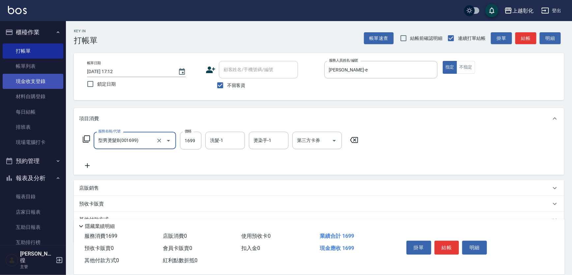
click at [44, 84] on link "現金收支登錄" at bounding box center [33, 81] width 61 height 15
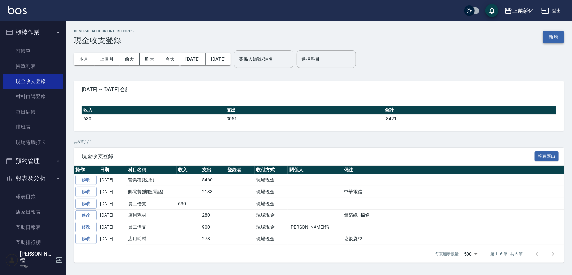
click at [559, 38] on button "新增" at bounding box center [553, 37] width 21 height 12
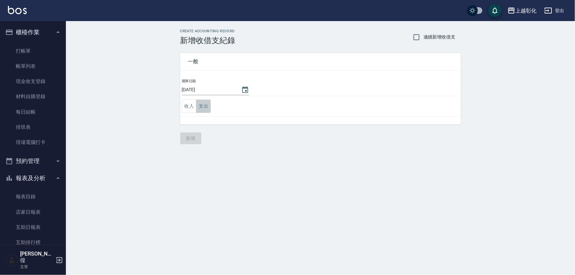
click at [200, 106] on button "支出" at bounding box center [203, 107] width 15 height 14
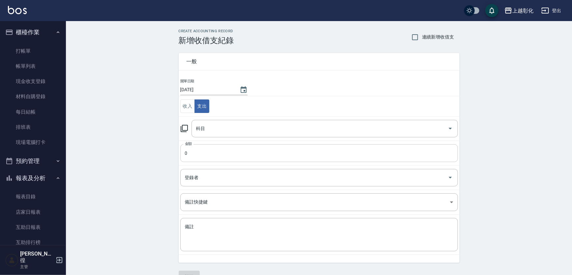
click at [199, 148] on input "0" at bounding box center [319, 153] width 278 height 18
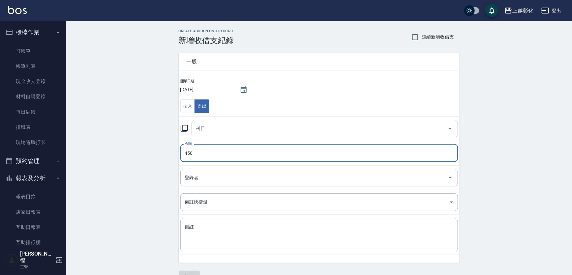
type input "450"
click at [212, 125] on input "科目" at bounding box center [320, 129] width 251 height 12
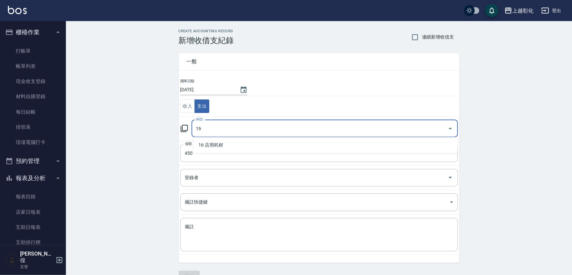
click at [209, 138] on ul "16 店用耗材" at bounding box center [325, 145] width 264 height 16
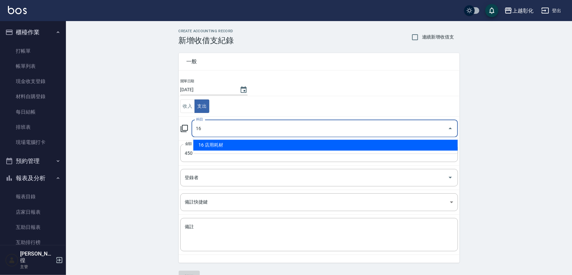
click at [210, 140] on li "16 店用耗材" at bounding box center [325, 145] width 264 height 11
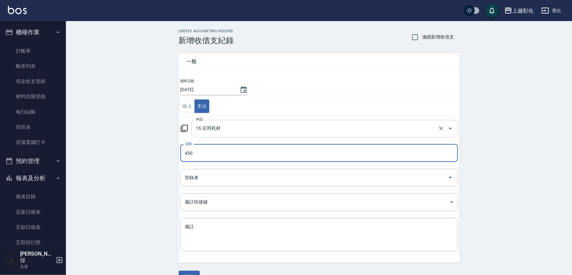
click at [233, 129] on input "16 店用耗材" at bounding box center [316, 129] width 242 height 12
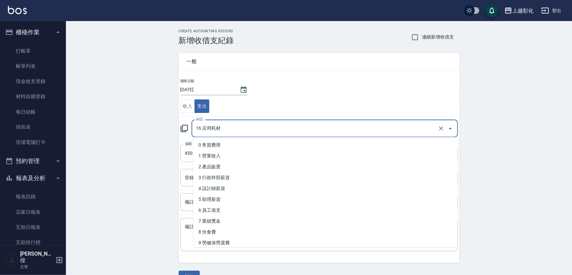
click at [233, 129] on input "16 店用耗材" at bounding box center [316, 129] width 242 height 12
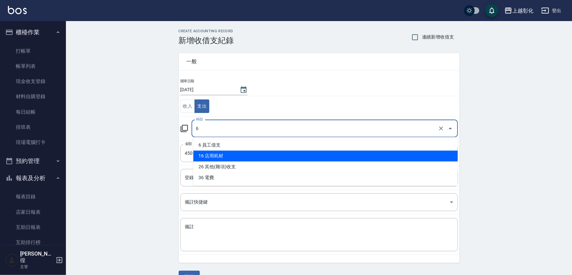
click at [231, 158] on li "16 店用耗材" at bounding box center [325, 156] width 264 height 11
type input "16 店用耗材"
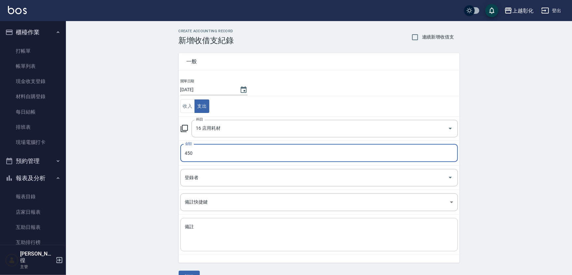
click at [219, 228] on textarea "備註" at bounding box center [319, 235] width 268 height 22
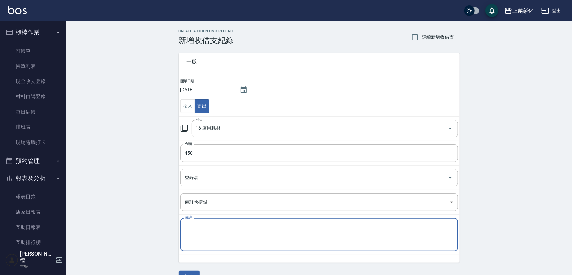
type textarea "F"
type textarea "8"
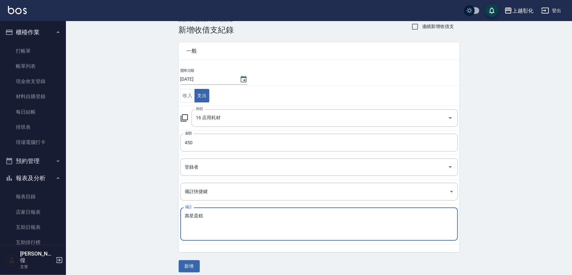
scroll to position [15, 0]
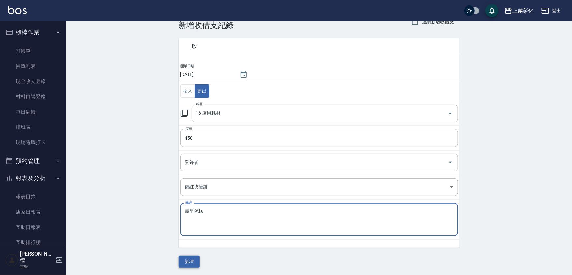
type textarea "壽星蛋糕"
click at [181, 261] on button "新增" at bounding box center [189, 262] width 21 height 12
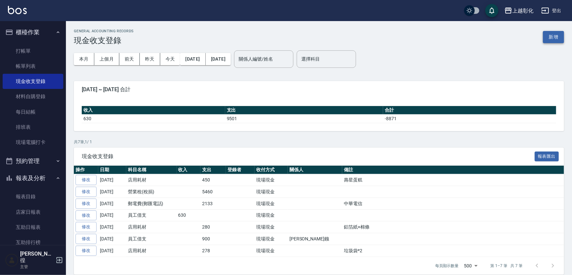
click at [561, 39] on button "新增" at bounding box center [553, 37] width 21 height 12
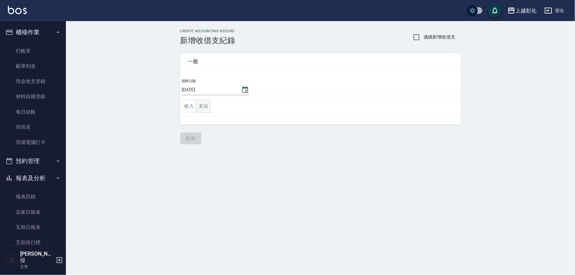
click at [205, 103] on button "支出" at bounding box center [203, 107] width 15 height 14
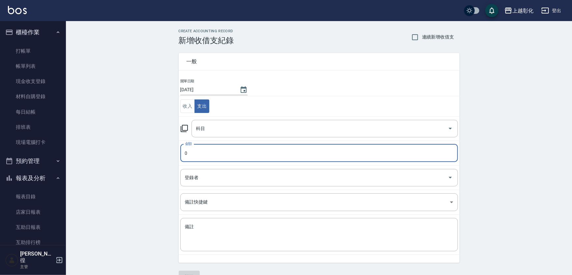
click at [201, 150] on input "0" at bounding box center [319, 153] width 278 height 18
type input "2100"
click at [239, 126] on input "科目" at bounding box center [320, 129] width 251 height 12
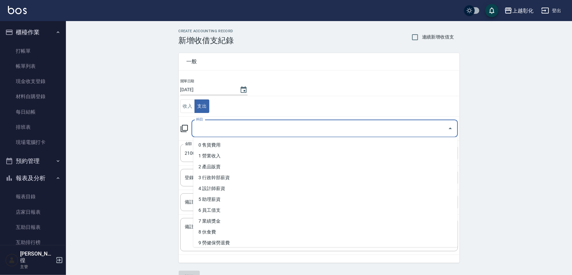
type input "F"
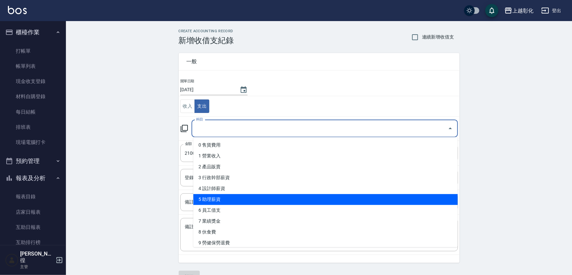
click at [245, 196] on li "5 助理薪資" at bounding box center [325, 199] width 264 height 11
type input "5 助理薪資"
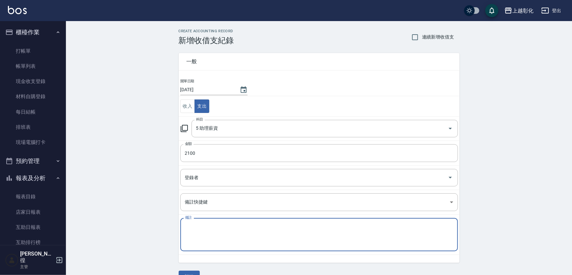
click at [224, 227] on textarea "備註" at bounding box center [319, 235] width 268 height 22
type textarea "F"
type textarea "ㄑ"
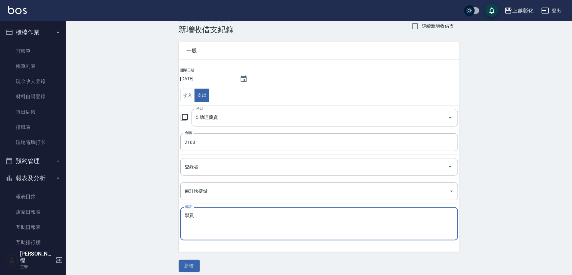
scroll to position [15, 0]
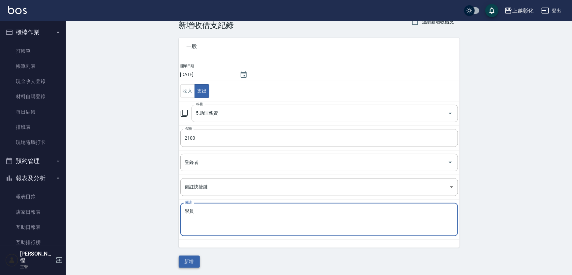
type textarea "學員"
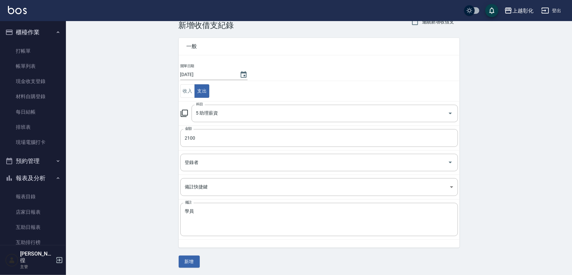
drag, startPoint x: 190, startPoint y: 261, endPoint x: 132, endPoint y: 187, distance: 93.5
click at [132, 187] on div "CREATE ACCOUNTING RECORD 新增收借支紀錄 連續新增收借支 一般 開單日期 2025/08/10 收入 支出 科目 5 助理薪資 科目 …" at bounding box center [319, 141] width 506 height 270
click at [223, 119] on input "5 助理薪資" at bounding box center [316, 114] width 242 height 12
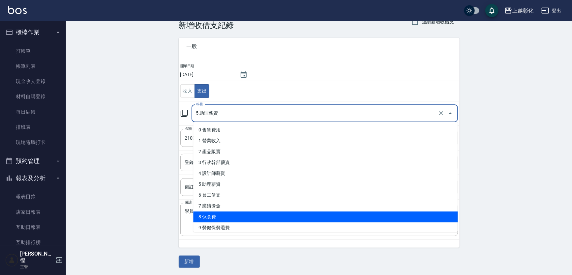
click at [121, 216] on div "CREATE ACCOUNTING RECORD 新增收借支紀錄 連續新增收借支 一般 開單日期 2025/08/10 收入 支出 科目 5 助理薪資 科目 …" at bounding box center [319, 141] width 506 height 270
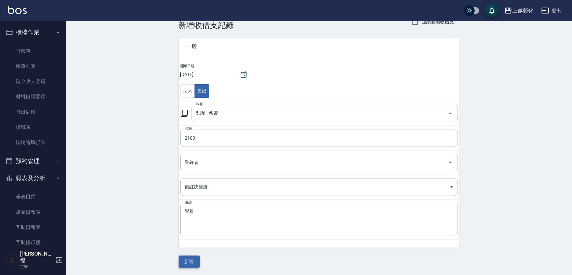
click at [195, 257] on button "新增" at bounding box center [189, 262] width 21 height 12
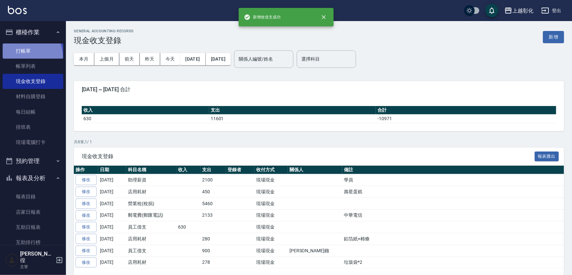
click at [21, 58] on link "打帳單" at bounding box center [33, 51] width 61 height 15
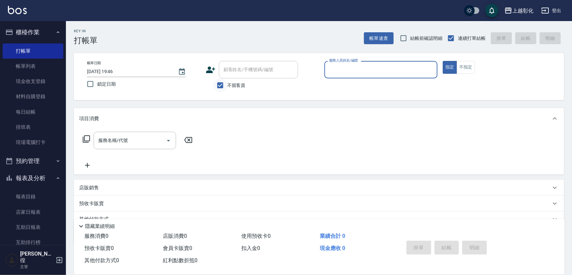
click at [226, 83] on input "不留客資" at bounding box center [220, 85] width 14 height 14
checkbox input "false"
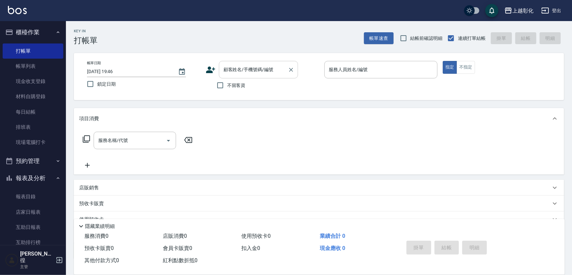
click at [242, 71] on div "顧客姓名/手機號碼/編號 顧客姓名/手機號碼/編號" at bounding box center [258, 69] width 79 height 17
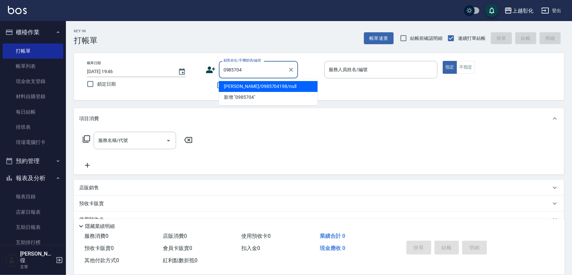
type input "陳建凱/0985704198/null"
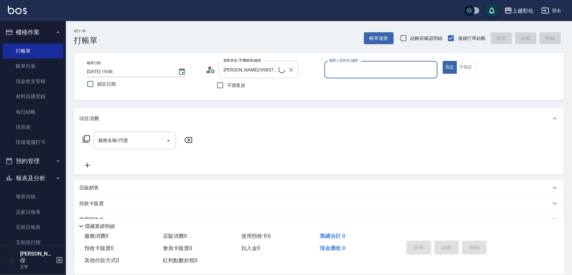
type input "ㄍ"
type input "allen-e"
type button "true"
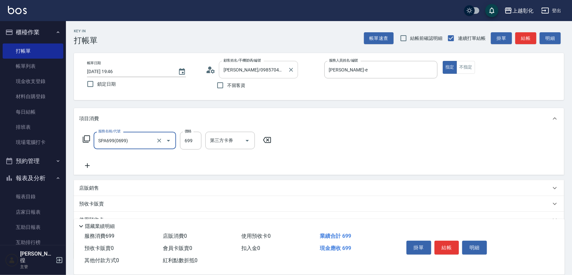
type input "SPA699(0699)"
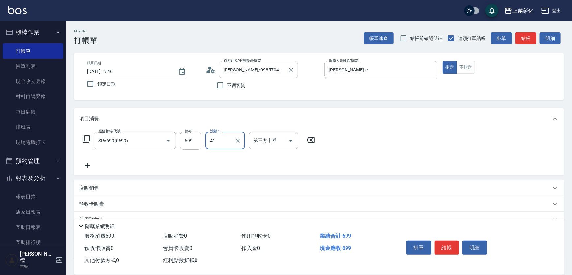
type input "謝宥萱-41"
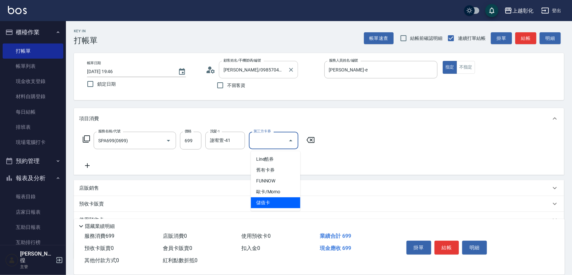
type input "儲值卡"
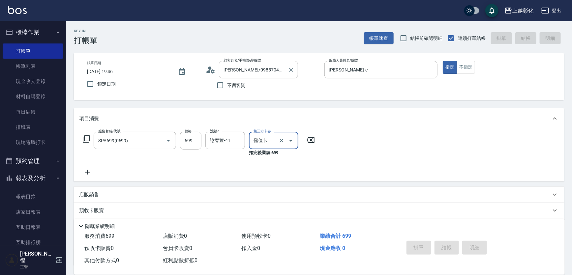
type input "2025/08/10 19:47"
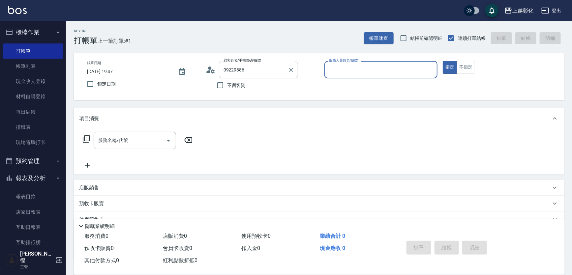
type input "蔣鎧俊/0922988646/null"
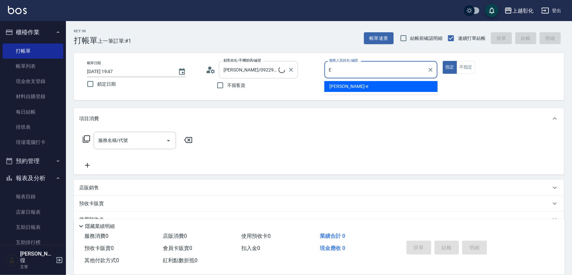
type input "allen-e"
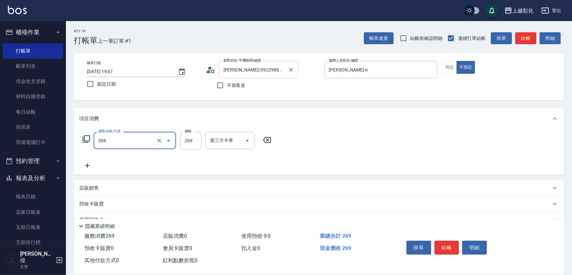
type input "一般洗剪(269)"
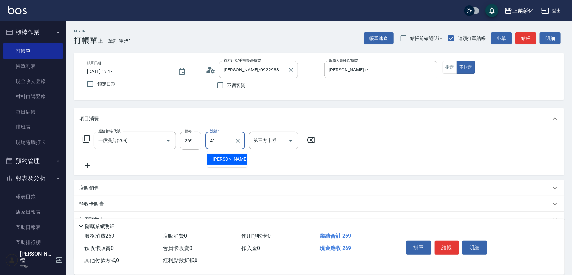
type input "謝宥萱-41"
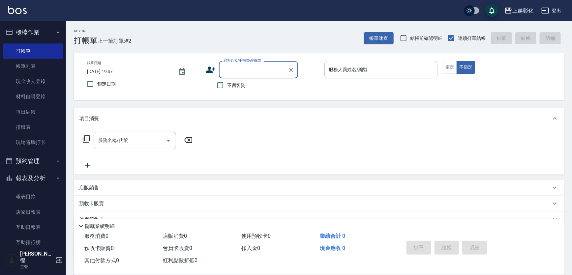
click at [238, 86] on span "不留客資" at bounding box center [236, 85] width 18 height 7
click at [227, 86] on input "不留客資" at bounding box center [220, 85] width 14 height 14
checkbox input "true"
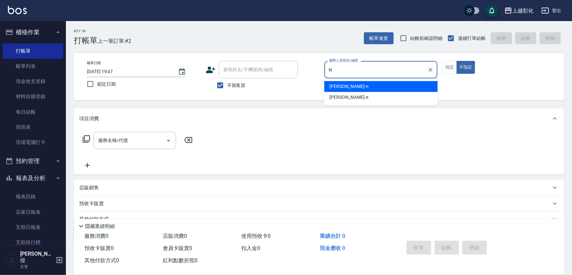
type input "N"
type button "false"
type input "yung yung-n"
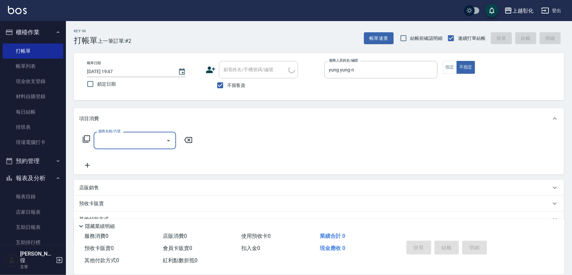
type input "林怡君/0932637316/"
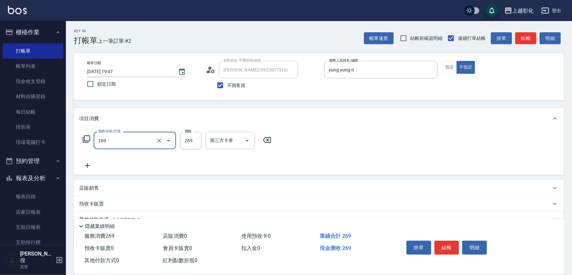
type input "一般洗剪(269)"
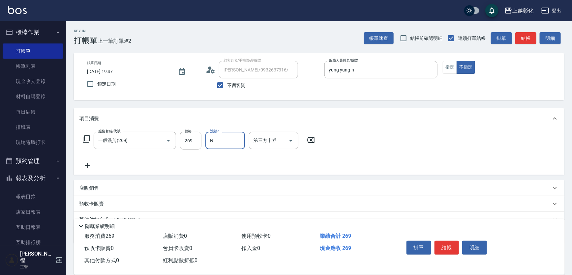
type input "yung yung-n"
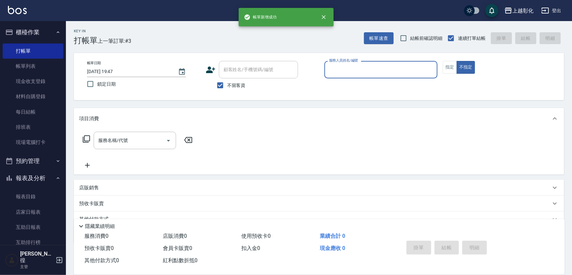
click at [238, 86] on span "不留客資" at bounding box center [236, 85] width 18 height 7
click at [227, 86] on input "不留客資" at bounding box center [220, 85] width 14 height 14
checkbox input "false"
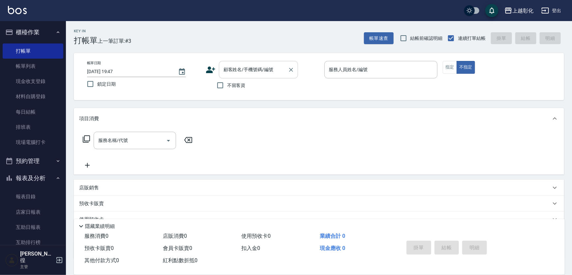
click at [249, 75] on input "顧客姓名/手機號碼/編號" at bounding box center [253, 70] width 63 height 12
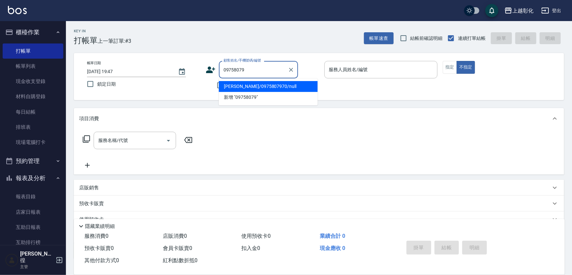
type input "林大正/0975807970/null"
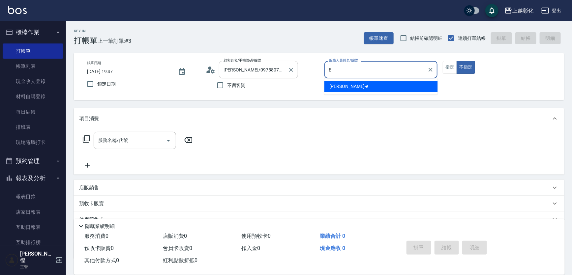
type input "allen-e"
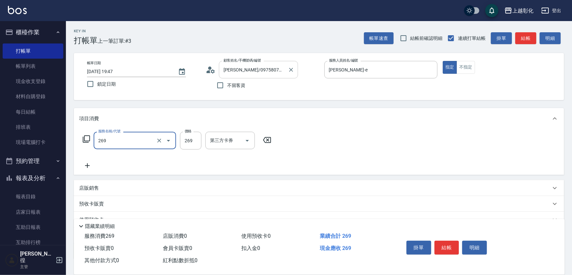
type input "一般洗剪(269)"
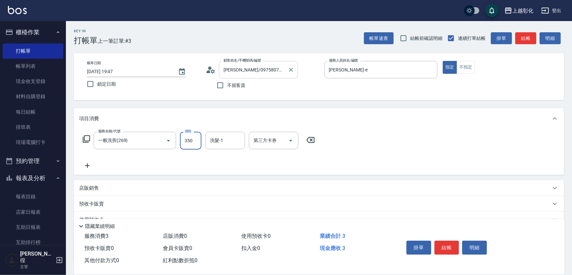
type input "350"
type input "謝宥萱-41"
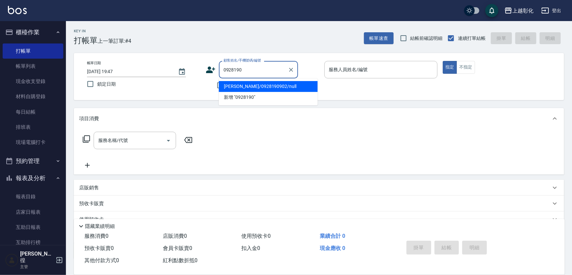
type input "彭佳穎/0928190902/null"
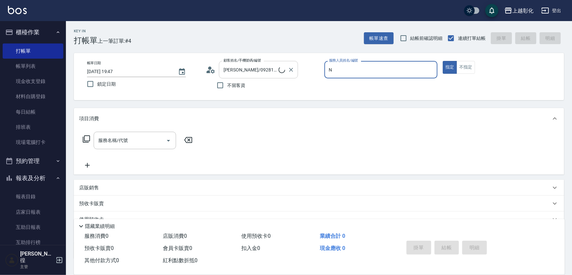
type input "yung yung-n"
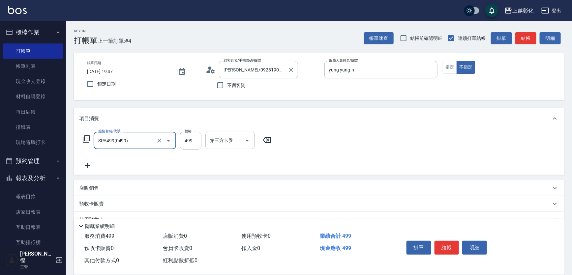
type input "SPA499(0499)"
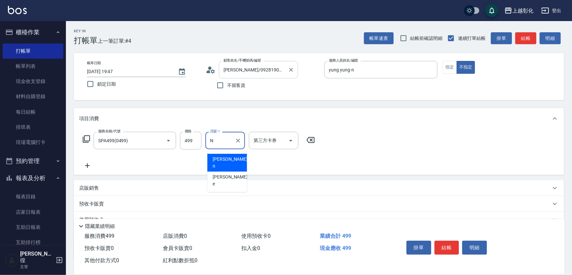
type input "yung yung-n"
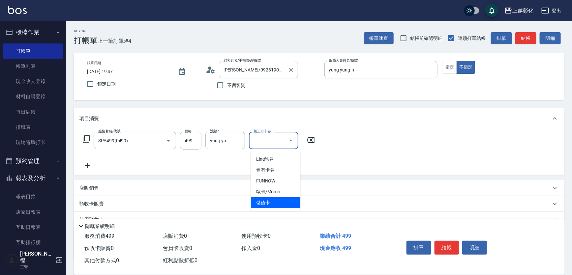
type input "儲值卡"
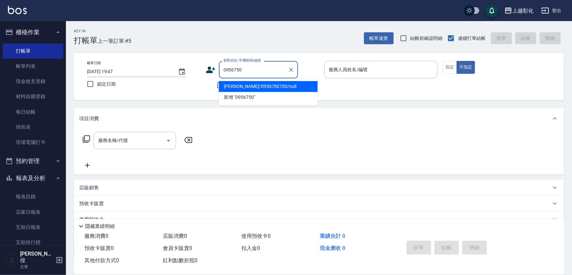
type input "戴伶伶/0956750700/null"
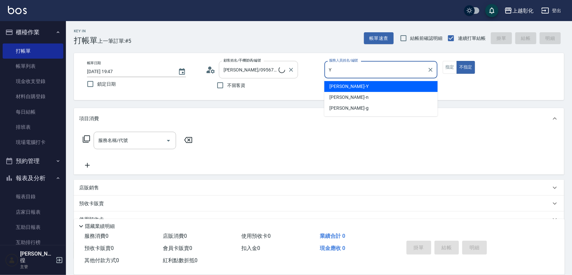
type input "YURI-Y"
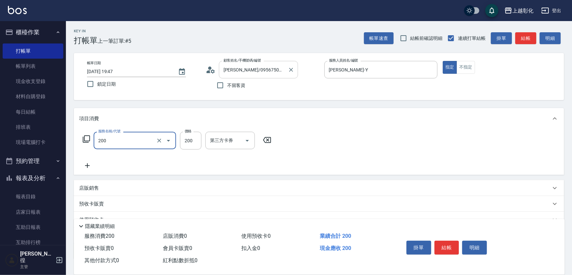
type input "New洗專案(200)"
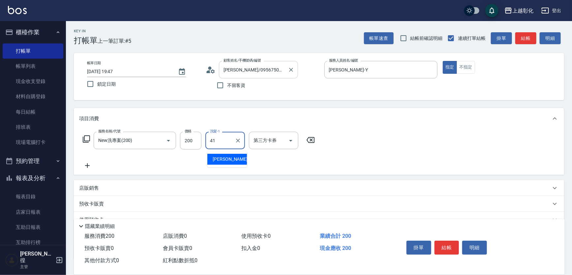
type input "謝宥萱-41"
click at [179, 146] on div "服務名稱/代號 New洗專案(200) 服務名稱/代號 價格 200 價格 洗髮-1 謝宥萱-41 洗髮-1 第三方卡券 第三方卡券" at bounding box center [199, 141] width 240 height 18
click at [183, 143] on input "200" at bounding box center [190, 141] width 21 height 18
type input "250"
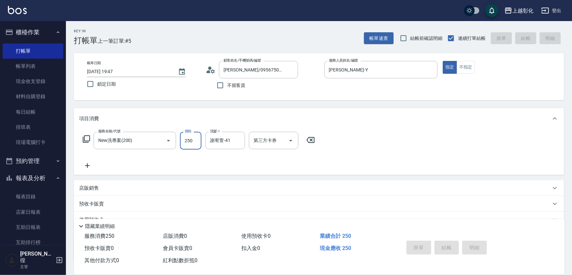
type input "2025/08/10 19:48"
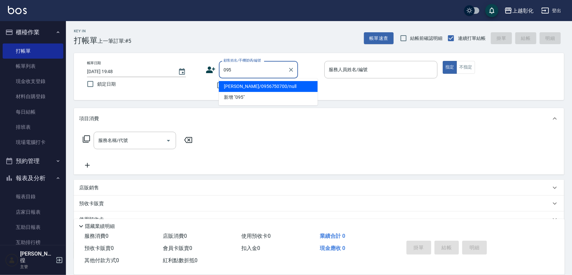
type input "戴伶伶/0956750700/null"
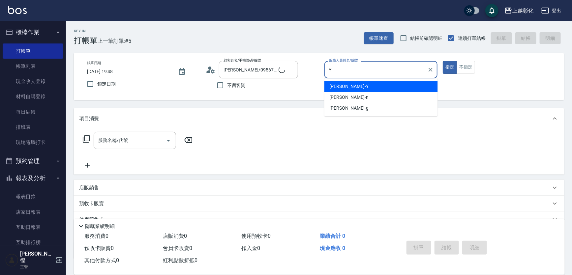
type input "YURI-Y"
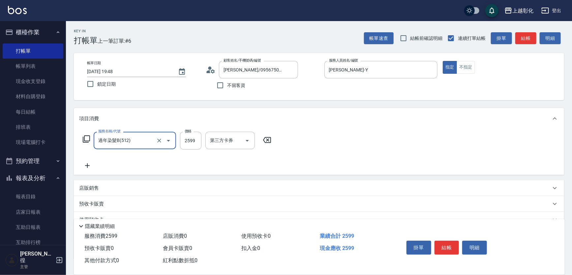
type input "過年染髮B(512)"
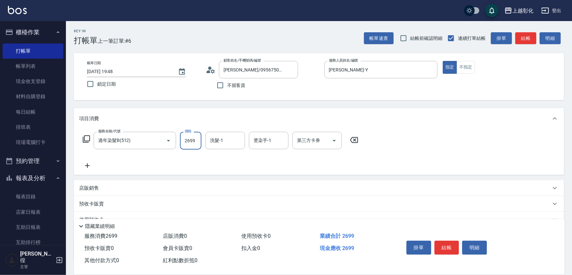
type input "2699"
type input "YURI-Y"
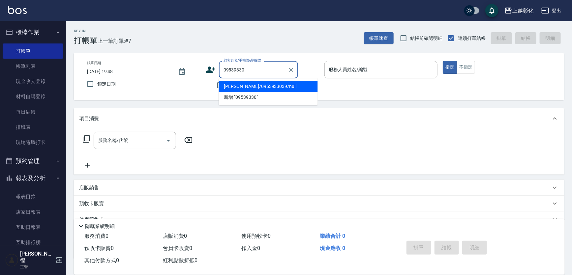
type input "洪揚翊/0953933039/null"
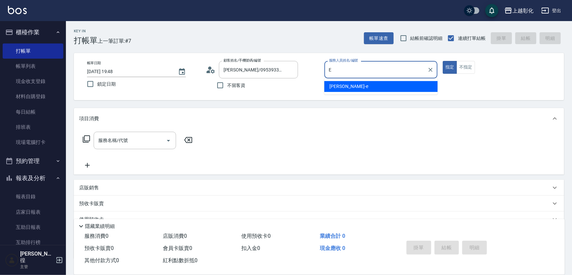
type input "allen-e"
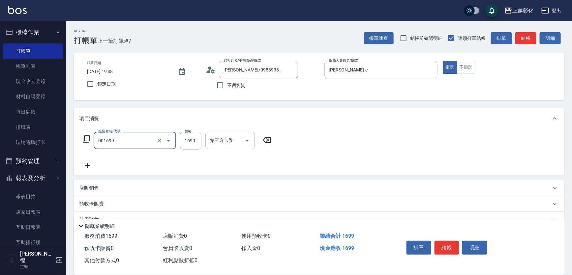
type input "型男燙髮B(001699)"
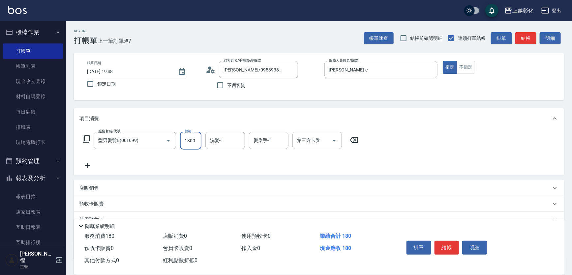
type input "1800"
type input "謝宥萱-41"
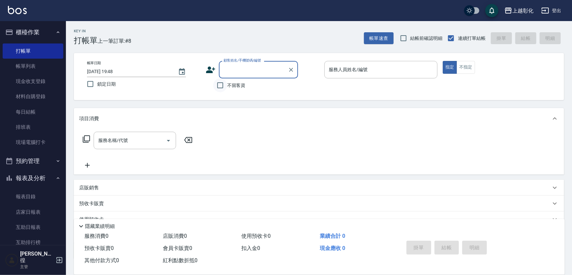
click at [226, 84] on input "不留客資" at bounding box center [220, 85] width 14 height 14
checkbox input "true"
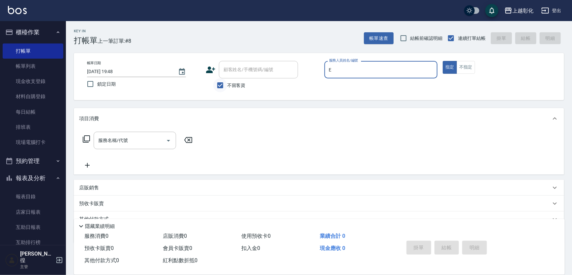
type input "allen-e"
type input "詠棋/0918123932/"
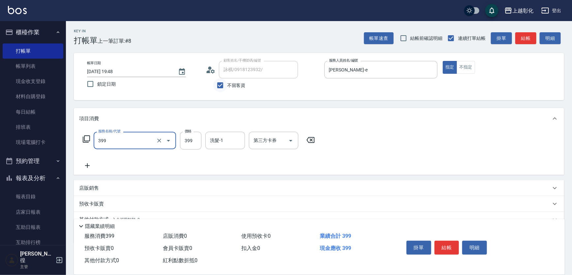
type input "貼片洗髮(399)"
type input "謝宥萱-41"
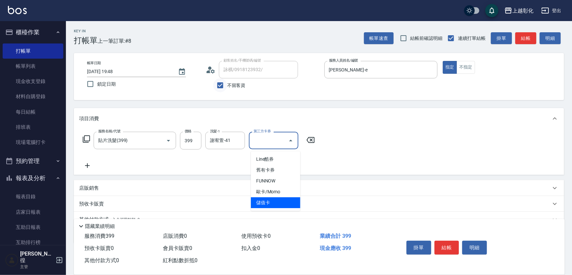
type input "儲值卡"
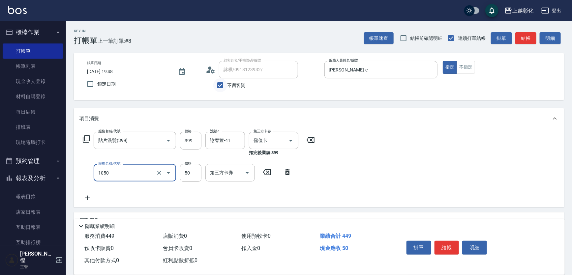
type input "精油(1050)"
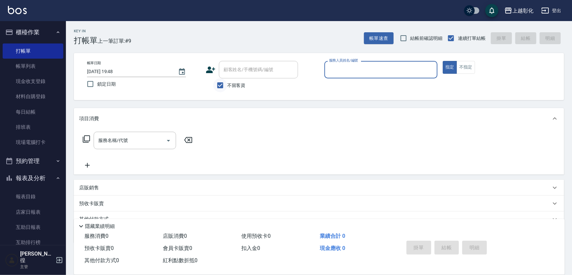
click at [226, 84] on input "不留客資" at bounding box center [220, 85] width 14 height 14
checkbox input "false"
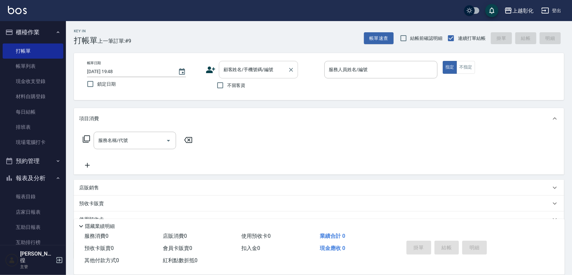
click at [240, 74] on input "顧客姓名/手機號碼/編號" at bounding box center [253, 70] width 63 height 12
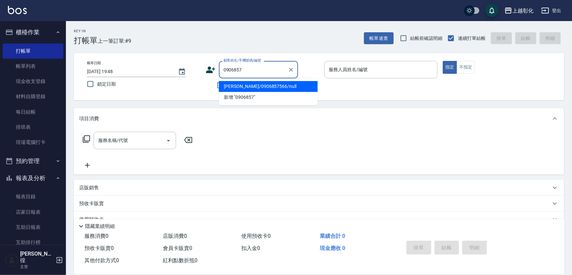
type input "蔡苑汝/0906857566/null"
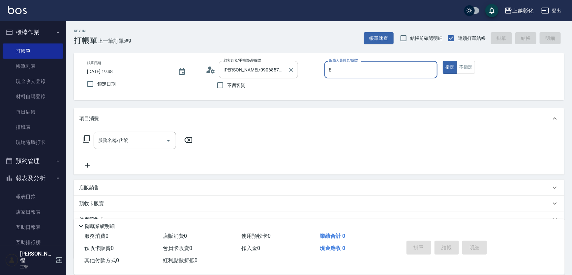
type input "allen-e"
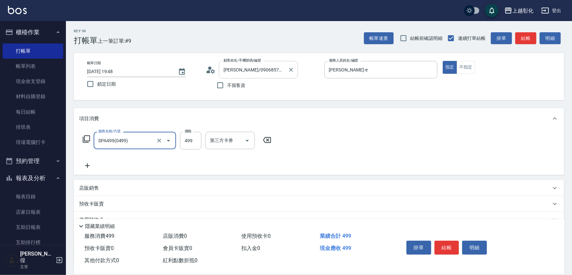
type input "SPA499(0499)"
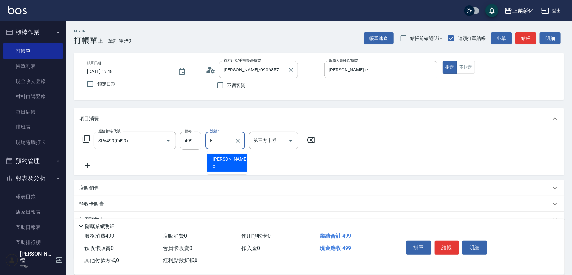
type input "allen-e"
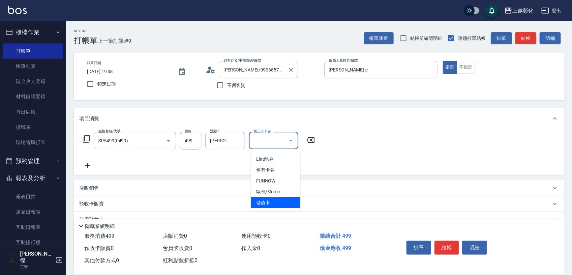
type input "儲值卡"
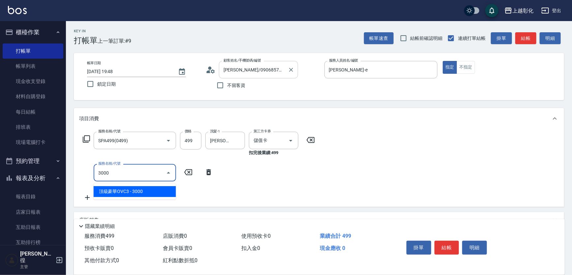
type input "頂級豪華OVC3(3000)"
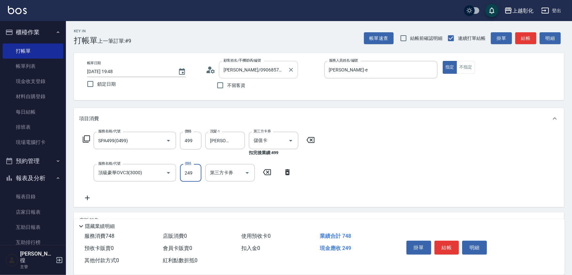
type input "2495"
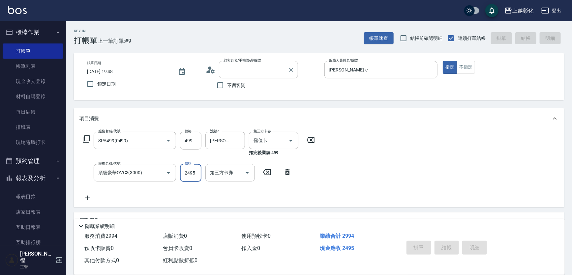
type input "2025/08/10 19:49"
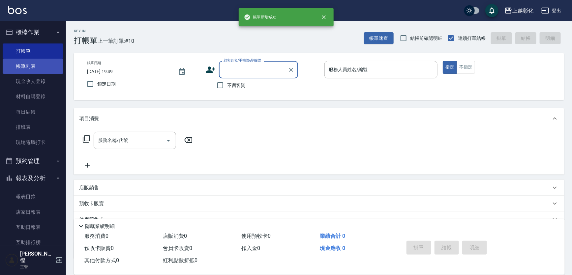
click at [25, 66] on link "帳單列表" at bounding box center [33, 66] width 61 height 15
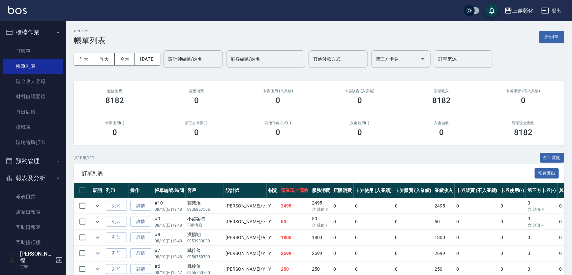
click at [149, 199] on th "操作" at bounding box center [141, 190] width 24 height 15
click at [147, 211] on link "詳情" at bounding box center [140, 206] width 21 height 10
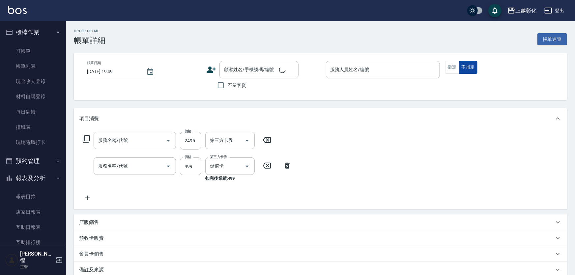
type input "2025/08/10 19:48"
type input "allen-e"
type input "蔡苑汝/0906857566/null"
type input "頂級豪華OVC3(3000)"
type input "SPA499(0499)"
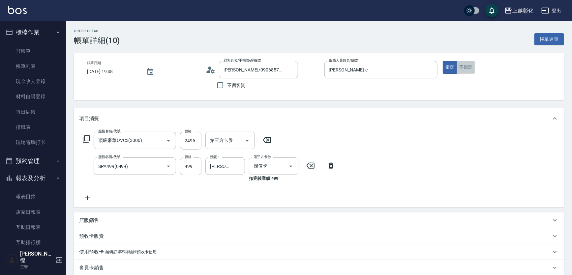
click at [475, 71] on button "不指定" at bounding box center [466, 67] width 18 height 13
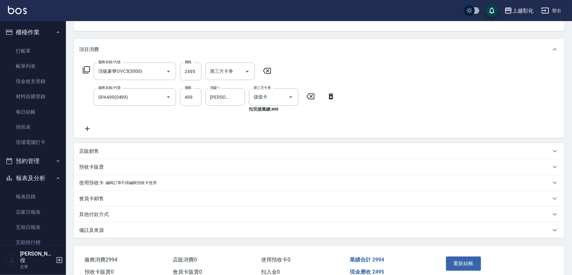
scroll to position [90, 0]
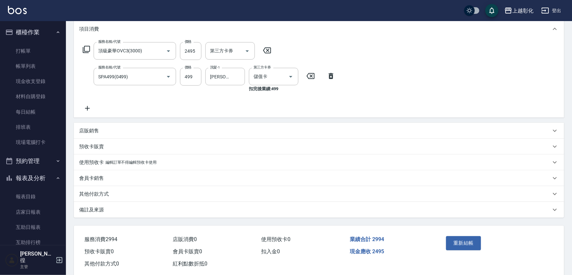
click at [468, 237] on div "重新結帳" at bounding box center [470, 248] width 52 height 29
click at [468, 240] on button "重新結帳" at bounding box center [463, 243] width 35 height 14
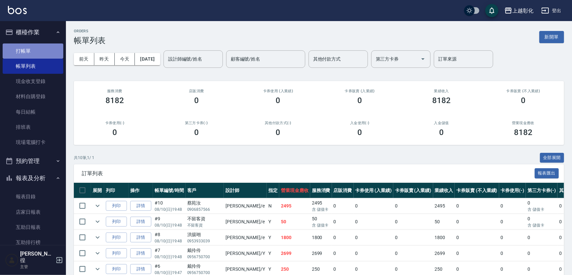
click at [35, 55] on link "打帳單" at bounding box center [33, 51] width 61 height 15
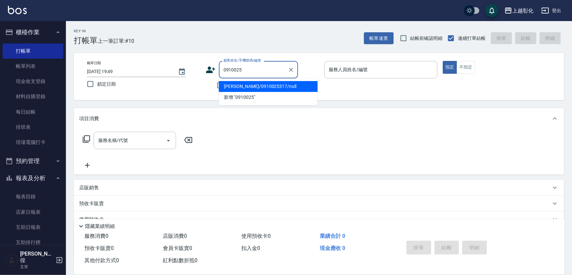
type input "廖品宸/0910025317/null"
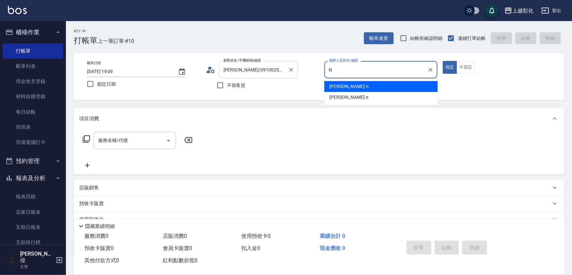
type input "yung yung-n"
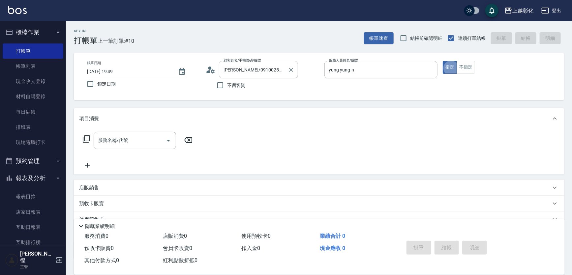
type button "true"
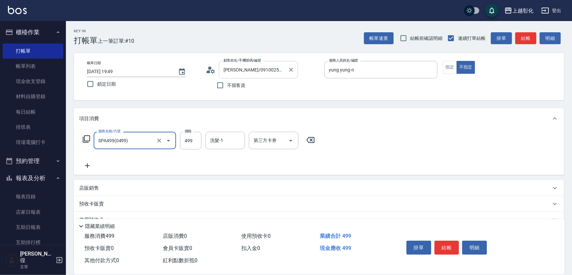
type input "SPA499(0499)"
type input "yung yung-n"
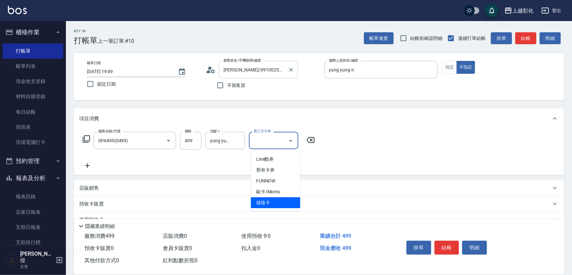
type input "儲值卡"
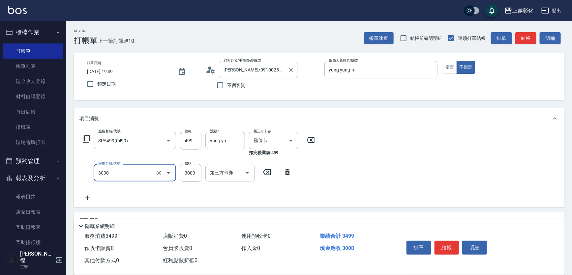
type input "頂級豪華OVC3(3000)"
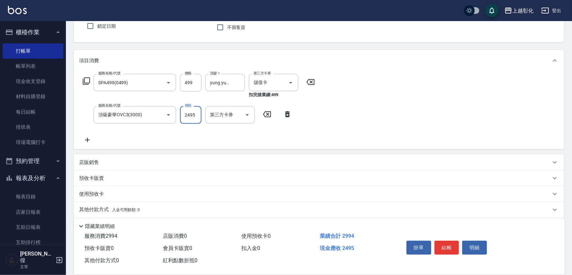
scroll to position [90, 0]
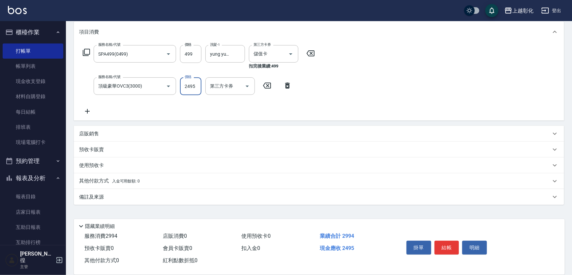
type input "2495"
click at [130, 178] on div "其他付款方式 入金可用餘額: 0" at bounding box center [319, 181] width 490 height 16
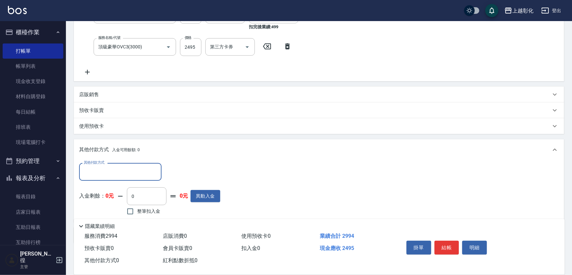
scroll to position [146, 0]
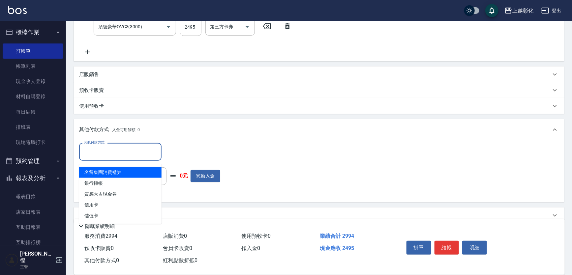
click at [126, 156] on input "其他付款方式" at bounding box center [120, 152] width 77 height 12
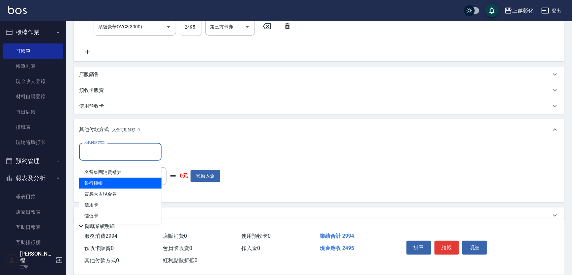
click at [122, 184] on span "銀行轉帳" at bounding box center [120, 183] width 82 height 11
type input "銀行轉帳"
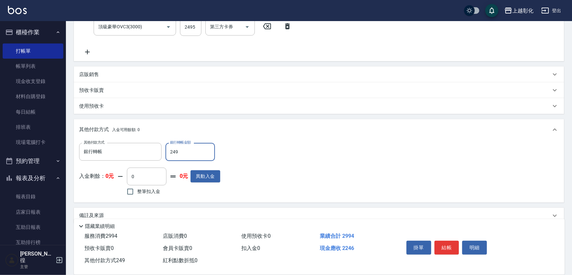
type input "2495"
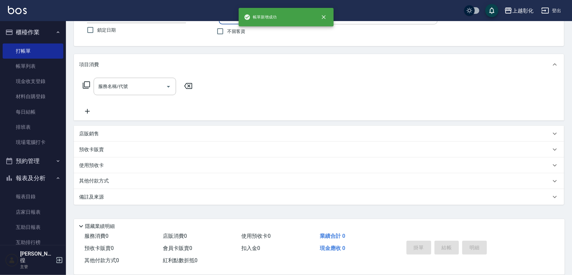
scroll to position [0, 0]
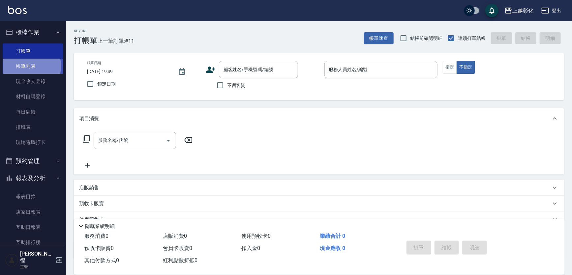
click at [20, 66] on link "帳單列表" at bounding box center [33, 66] width 61 height 15
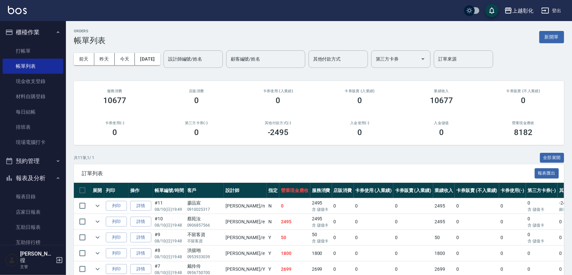
click at [138, 204] on td "詳情" at bounding box center [141, 206] width 24 height 15
click at [138, 205] on td "詳情" at bounding box center [141, 206] width 24 height 15
click at [21, 55] on link "打帳單" at bounding box center [33, 51] width 61 height 15
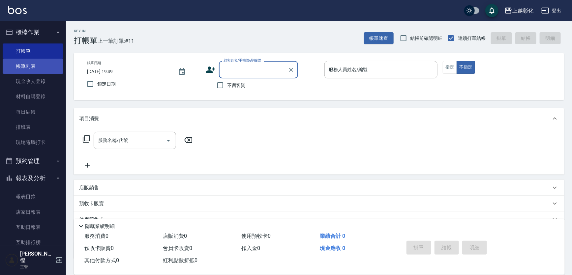
click at [34, 67] on link "帳單列表" at bounding box center [33, 66] width 61 height 15
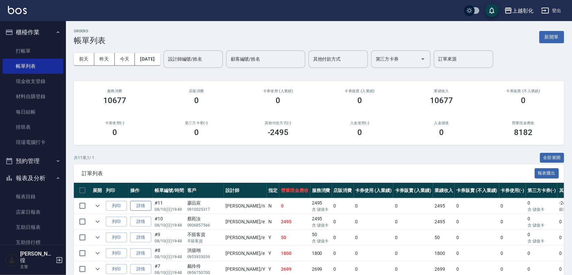
click at [151, 211] on link "詳情" at bounding box center [140, 206] width 21 height 10
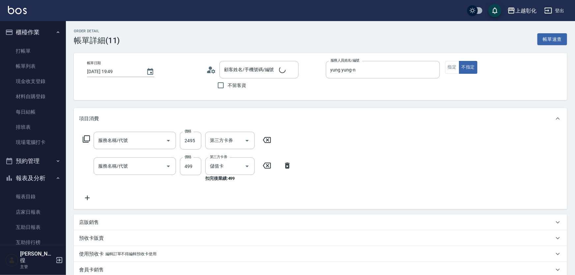
type input "yung yung-n"
type input "廖品宸/0910025317/null"
type input "頂級豪華OVC3(3000)"
type input "SPA499(0499)"
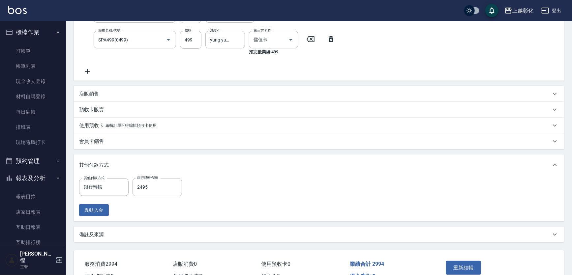
scroll to position [174, 0]
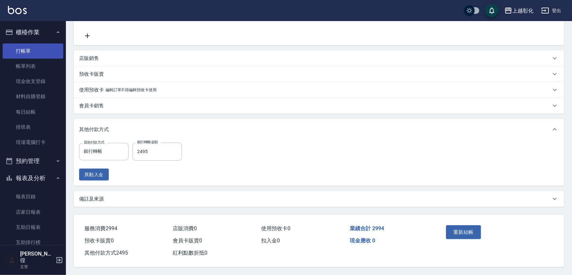
click at [30, 47] on link "打帳單" at bounding box center [33, 51] width 61 height 15
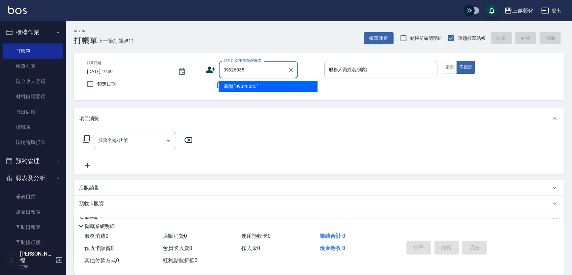
type input "09326035"
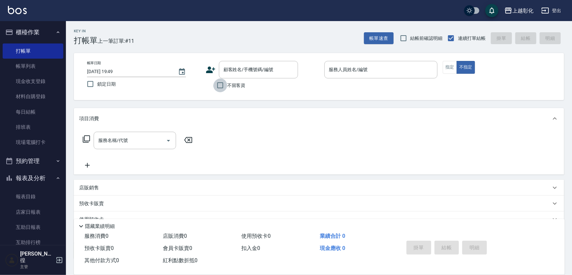
click at [215, 85] on input "不留客資" at bounding box center [220, 85] width 14 height 14
checkbox input "true"
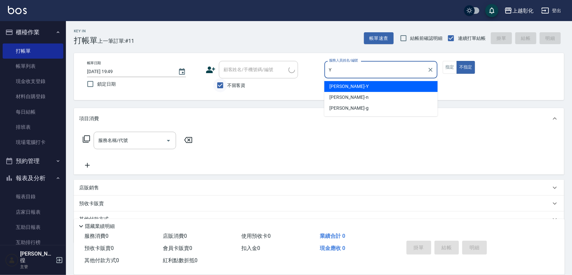
type input "YURI-Y"
type button "false"
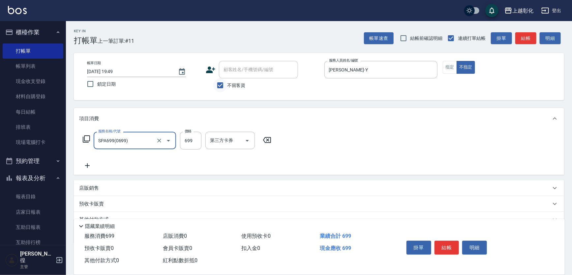
type input "SPA699(0699)"
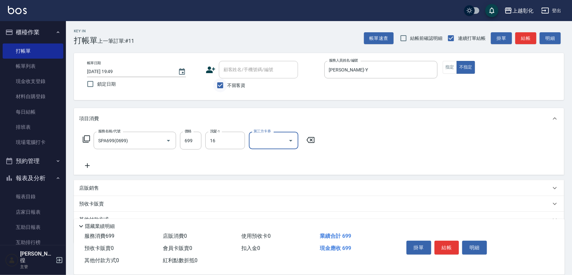
type input "賴瑩婕-16"
type input "儲值卡"
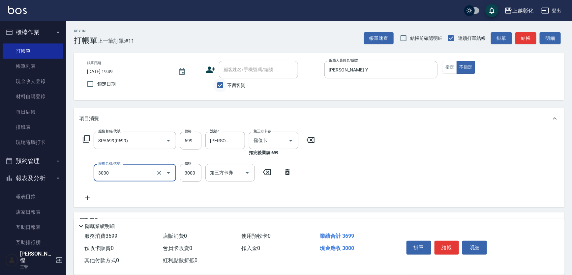
type input "頂級豪華OVC3(3000)"
type input "3495"
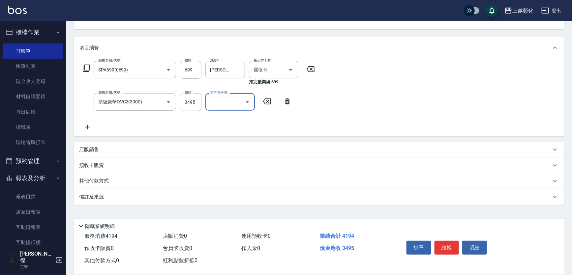
click at [102, 176] on div "其他付款方式" at bounding box center [319, 181] width 490 height 16
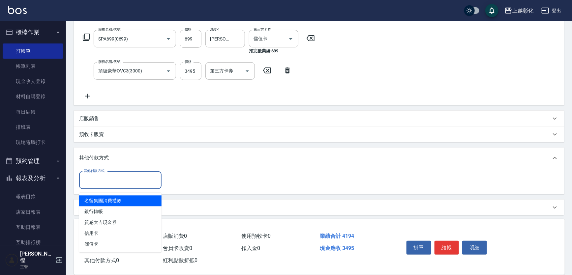
click at [105, 183] on input "其他付款方式" at bounding box center [120, 180] width 77 height 12
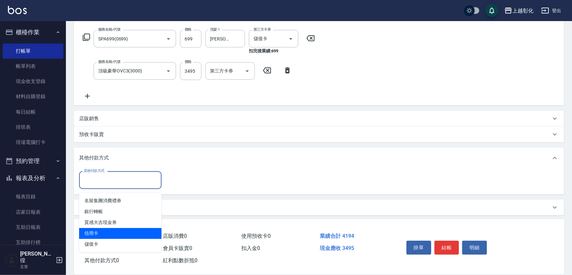
click at [108, 233] on span "信用卡" at bounding box center [120, 234] width 82 height 11
type input "信用卡"
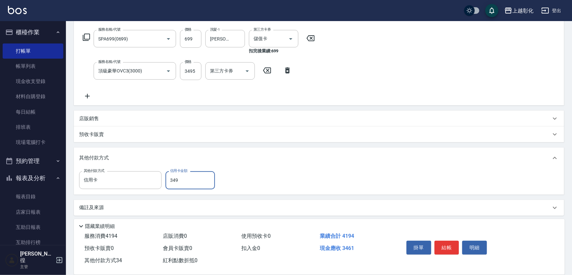
type input "3495"
type input "2025/08/10 19:50"
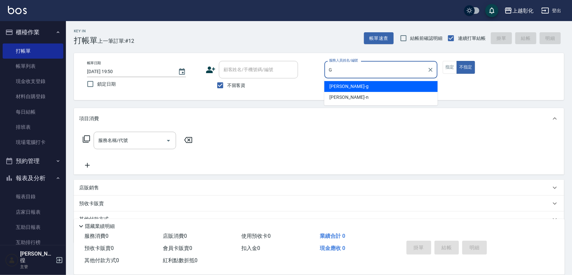
type input "Gary-g"
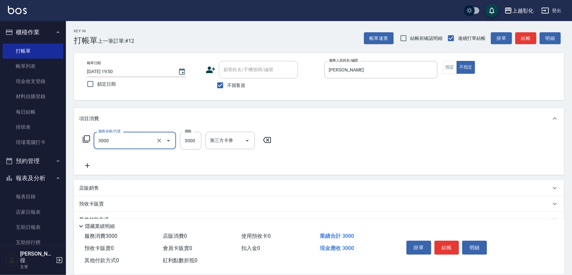
type input "頂級豪華OVC3(3000)"
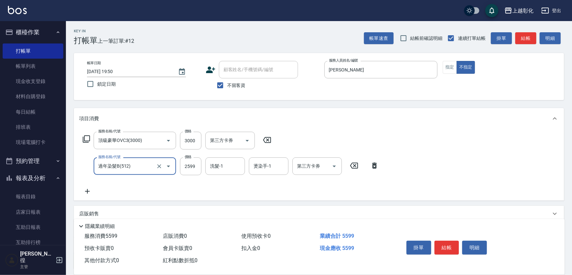
type input "過年染髮B(512)"
type input "2199"
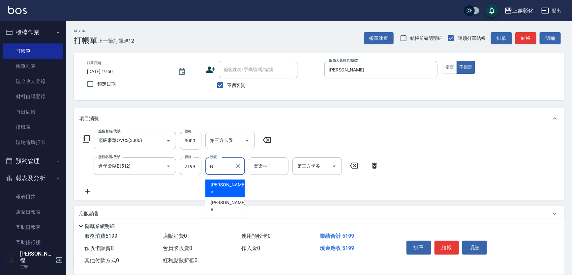
type input "yung yung-n"
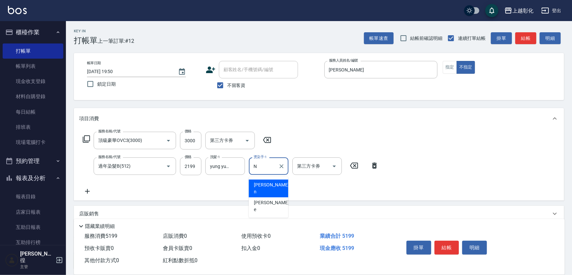
type input "yung yung-n"
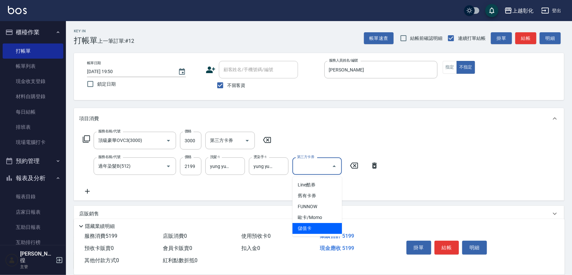
type input "儲值卡"
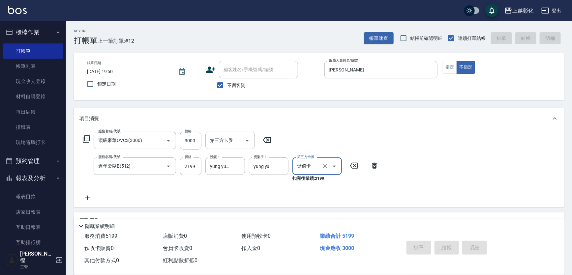
type input "2025/08/10 19:51"
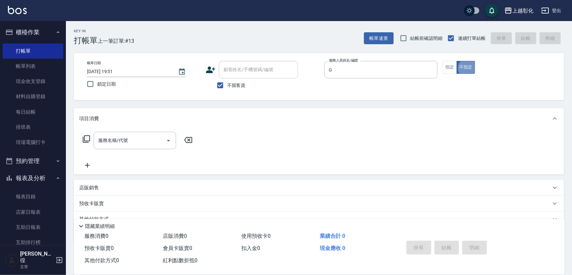
type input "Gary-g"
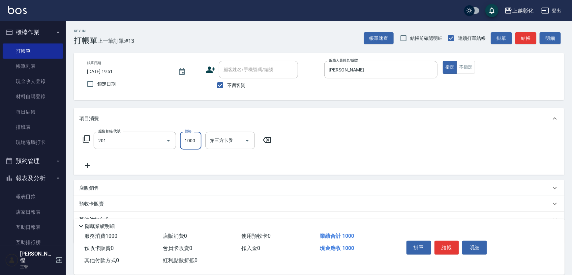
type input "基礎燙(201)"
type input "1500"
type input "yung yung-n"
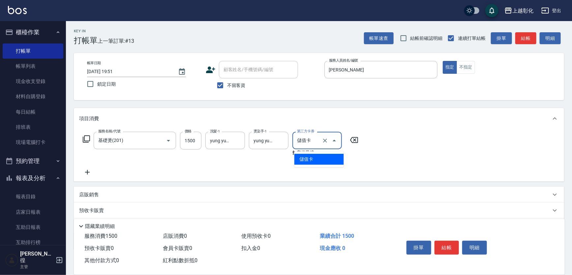
type input "儲值卡"
click at [333, 151] on ul "儲值卡" at bounding box center [318, 159] width 49 height 16
click at [328, 159] on span "儲值卡" at bounding box center [318, 159] width 49 height 11
click at [447, 242] on button "結帳" at bounding box center [447, 248] width 25 height 14
type input "2025/08/10 19:52"
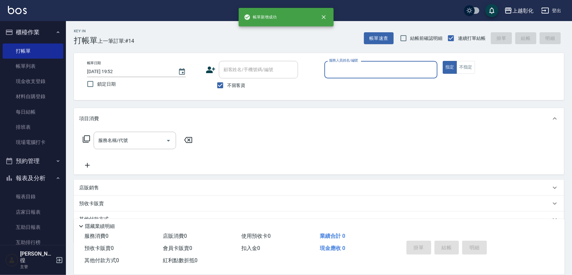
click at [239, 89] on span "不留客資" at bounding box center [236, 85] width 18 height 7
click at [227, 89] on input "不留客資" at bounding box center [220, 85] width 14 height 14
checkbox input "false"
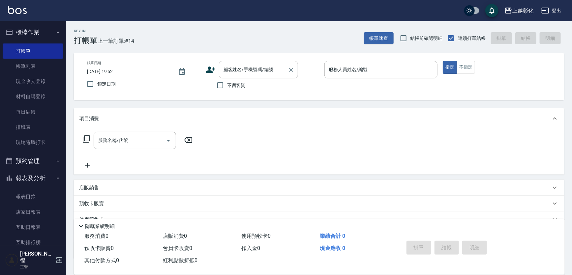
click at [239, 70] on input "顧客姓名/手機號碼/編號" at bounding box center [253, 70] width 63 height 12
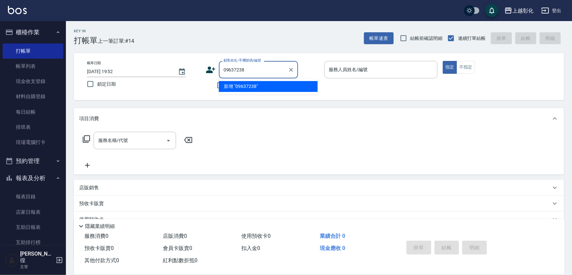
type input "09637238"
click at [211, 70] on icon at bounding box center [211, 70] width 10 height 10
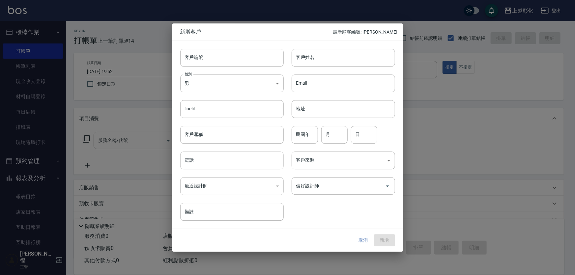
click at [214, 158] on input "電話" at bounding box center [232, 161] width 104 height 18
type input "0963723819"
drag, startPoint x: 313, startPoint y: 48, endPoint x: 310, endPoint y: 56, distance: 8.0
click at [313, 49] on input "客戶姓名" at bounding box center [344, 58] width 104 height 18
type input "F"
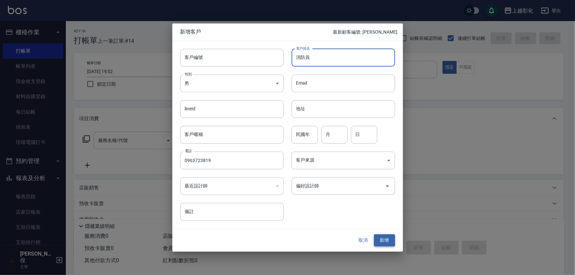
type input "消防員"
click at [384, 237] on button "新增" at bounding box center [384, 241] width 21 height 12
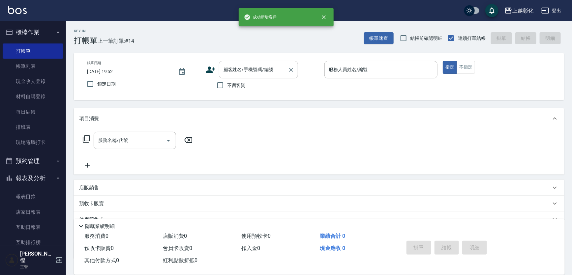
click at [235, 71] on div "顧客姓名/手機號碼/編號 顧客姓名/手機號碼/編號" at bounding box center [258, 69] width 79 height 17
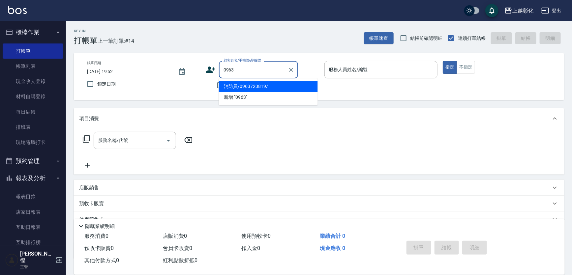
type input "消防員/0963723819/"
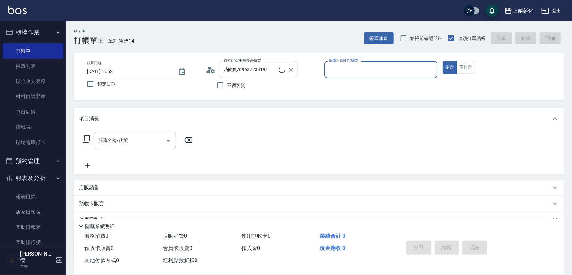
type input "ㄍ"
type input "allen-e"
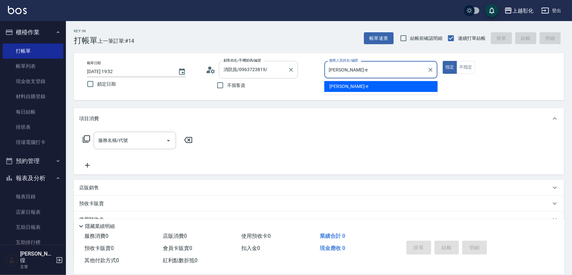
type button "true"
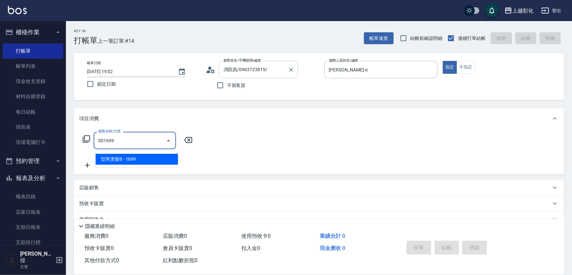
type input "型男燙髮B(001699)"
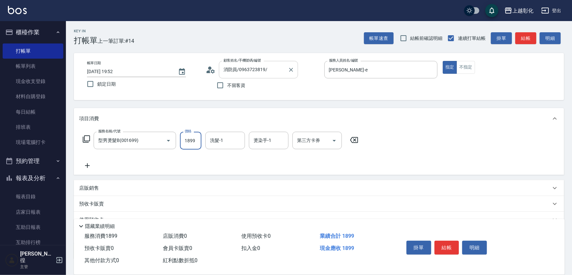
type input "1899"
type input "謝宥萱-41"
click at [209, 71] on icon at bounding box center [208, 71] width 4 height 3
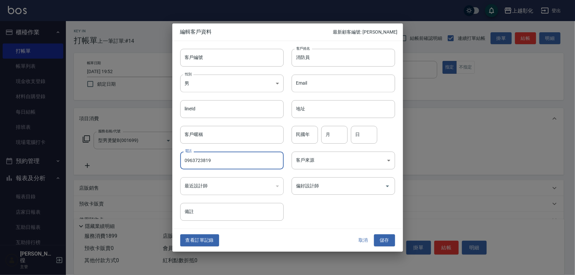
click at [266, 163] on input "0963723819" at bounding box center [232, 161] width 104 height 18
click at [367, 60] on input "消防員" at bounding box center [344, 58] width 104 height 18
click at [367, 59] on input "消防員" at bounding box center [344, 58] width 104 height 18
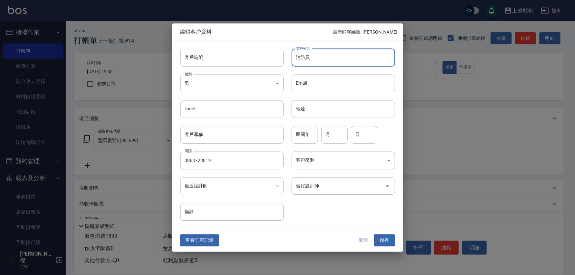
click at [367, 59] on input "消防員" at bounding box center [344, 58] width 104 height 18
type input "D"
type input "科技業"
click at [386, 240] on button "儲存" at bounding box center [384, 241] width 21 height 12
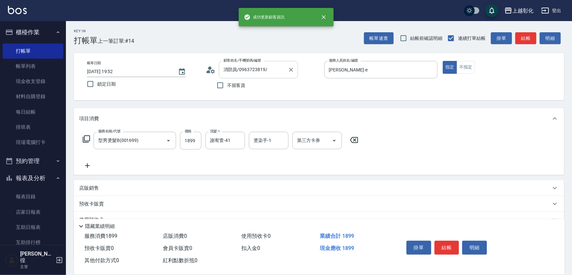
click at [255, 73] on input "消防員/0963723819/" at bounding box center [253, 70] width 63 height 12
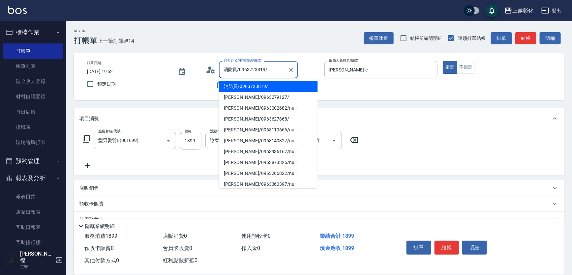
click at [255, 73] on input "消防員/0963723819/" at bounding box center [253, 70] width 63 height 12
type input "科技業/0963723819/"
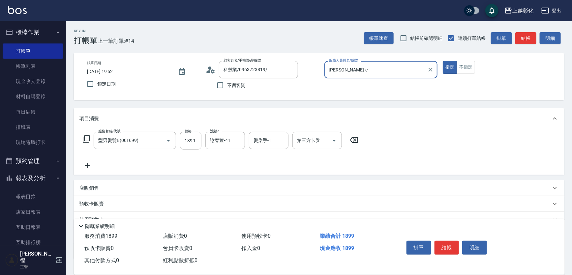
click at [257, 140] on div "燙染手-1 燙染手-1" at bounding box center [269, 140] width 40 height 17
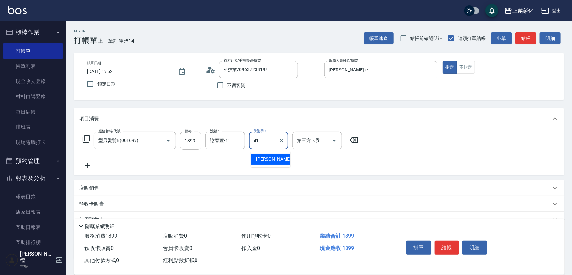
type input "謝宥萱-41"
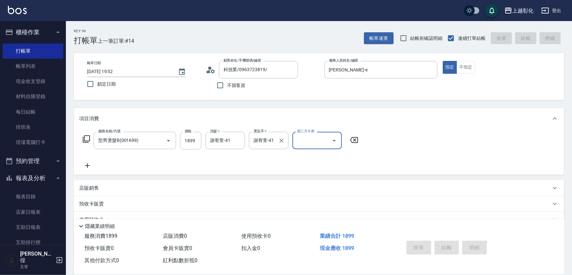
type input "2025/08/10 19:53"
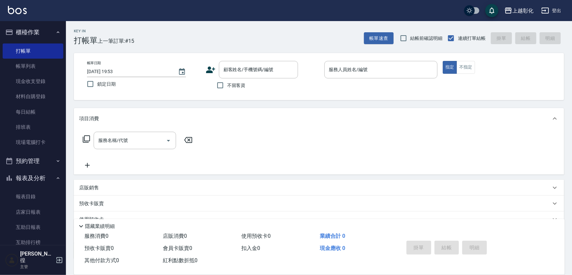
click at [234, 91] on label "不留客資" at bounding box center [229, 85] width 32 height 14
click at [227, 91] on input "不留客資" at bounding box center [220, 85] width 14 height 14
checkbox input "true"
type input "詠棋/0918123932/"
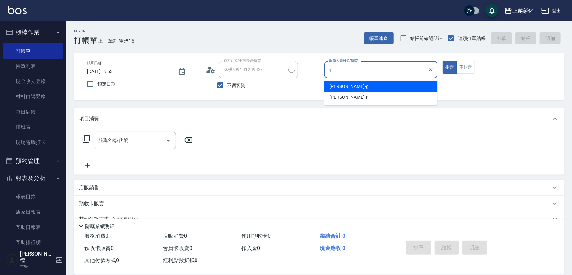
type input "Gary-g"
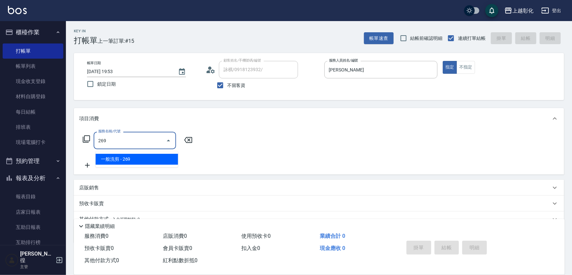
type input "一般洗剪(269)"
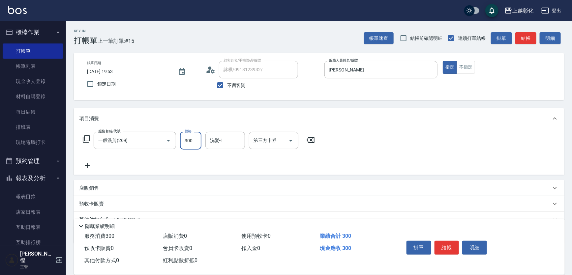
type input "300"
type input "賴瑩婕-16"
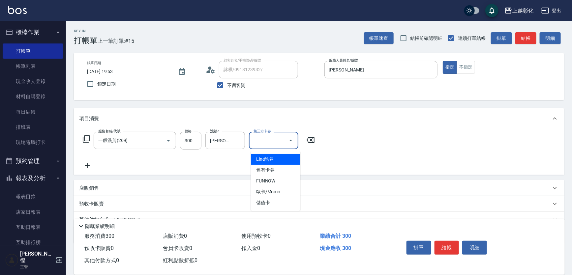
type input "儲值卡"
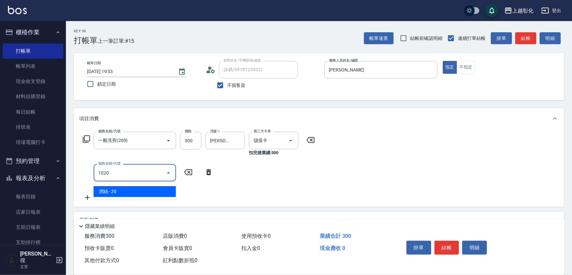
type input "潤絲(1020)"
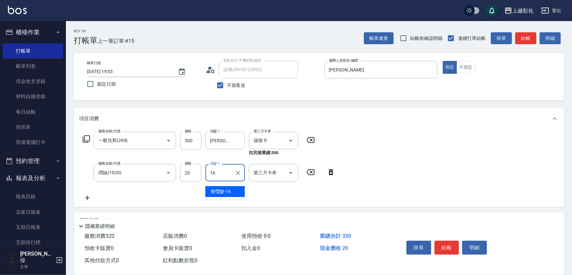
type input "賴瑩婕-16"
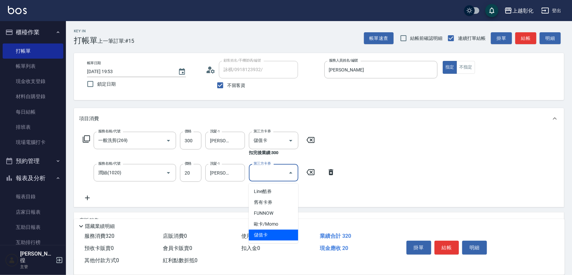
type input "儲值卡"
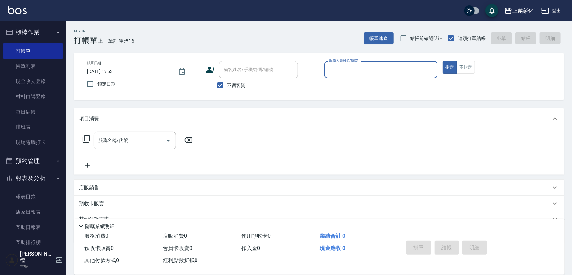
type input "ㄍ"
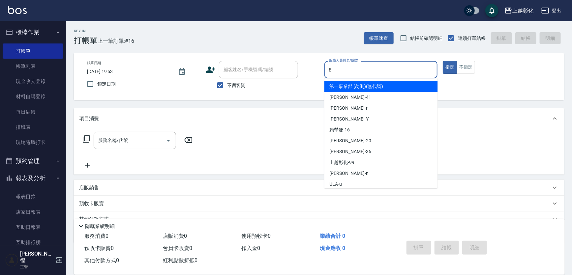
type input "allen-e"
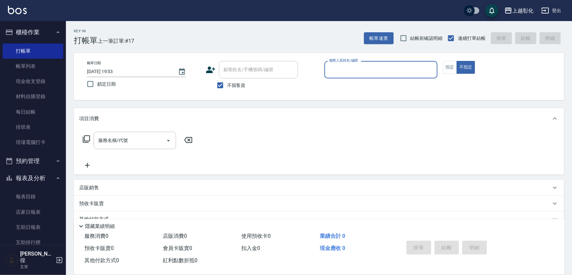
click at [232, 84] on span "不留客資" at bounding box center [236, 85] width 18 height 7
click at [227, 84] on input "不留客資" at bounding box center [220, 85] width 14 height 14
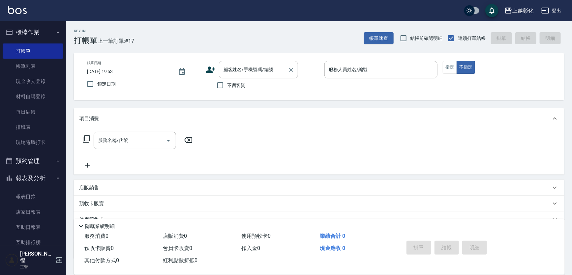
click at [237, 67] on div "顧客姓名/手機號碼/編號 顧客姓名/手機號碼/編號" at bounding box center [258, 69] width 79 height 17
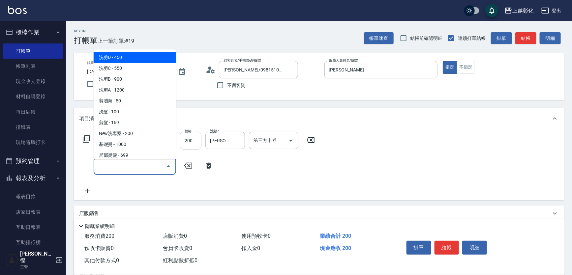
click at [189, 138] on input "200" at bounding box center [190, 141] width 21 height 18
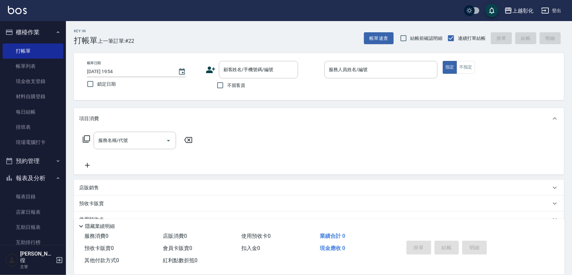
click at [391, 33] on div "帳單速查 結帳前確認明細 連續打單結帳 掛單 結帳 明細" at bounding box center [464, 38] width 200 height 14
click at [385, 32] on button "帳單速查" at bounding box center [379, 38] width 30 height 12
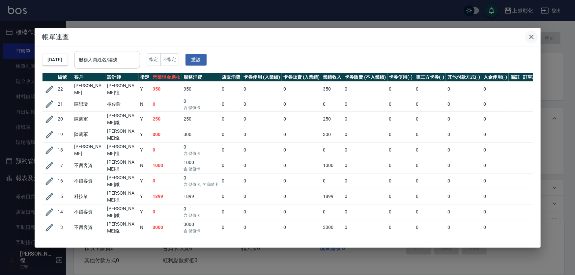
click at [528, 37] on icon "button" at bounding box center [532, 37] width 8 height 8
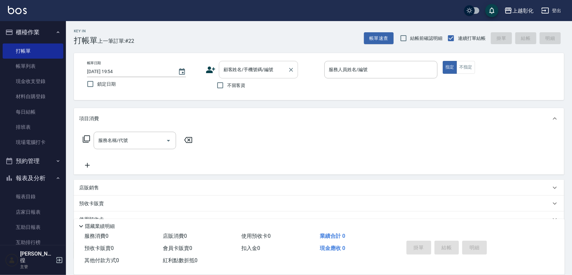
click at [254, 74] on input "顧客姓名/手機號碼/編號" at bounding box center [253, 70] width 63 height 12
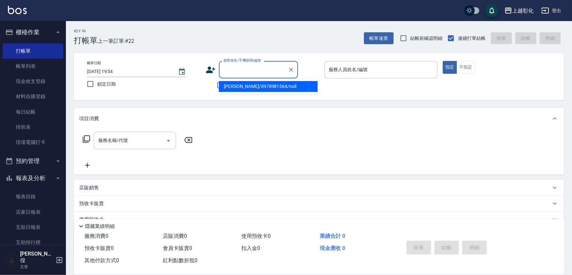
click at [419, 33] on label "結帳前確認明細" at bounding box center [420, 38] width 46 height 14
click at [411, 33] on input "結帳前確認明細" at bounding box center [404, 38] width 14 height 14
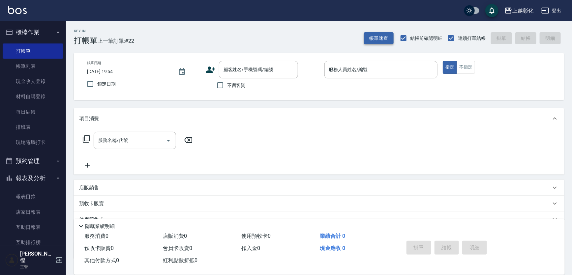
click at [379, 32] on button "帳單速查" at bounding box center [379, 38] width 30 height 12
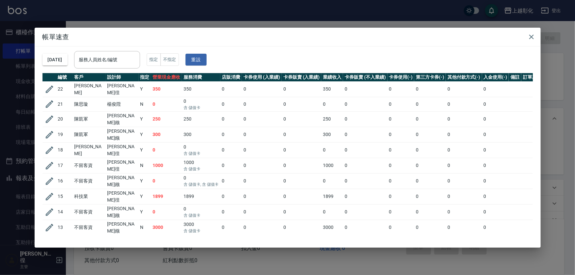
click at [521, 39] on h2 "帳單速查" at bounding box center [288, 37] width 507 height 18
click at [530, 36] on icon "button" at bounding box center [532, 37] width 5 height 5
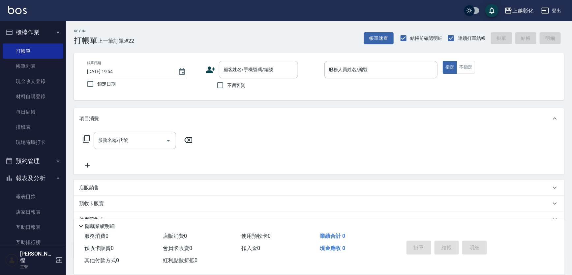
click at [419, 36] on span "結帳前確認明細" at bounding box center [427, 38] width 32 height 7
click at [411, 36] on input "結帳前確認明細" at bounding box center [404, 38] width 14 height 14
click at [376, 36] on button "帳單速查" at bounding box center [379, 38] width 30 height 12
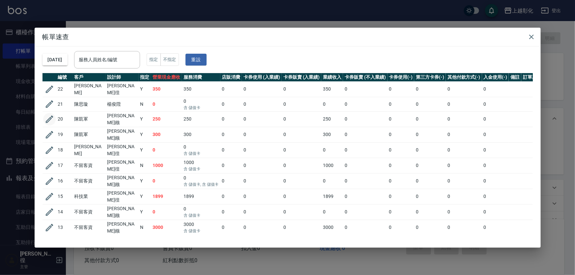
click at [44, 117] on button "button" at bounding box center [49, 119] width 13 height 13
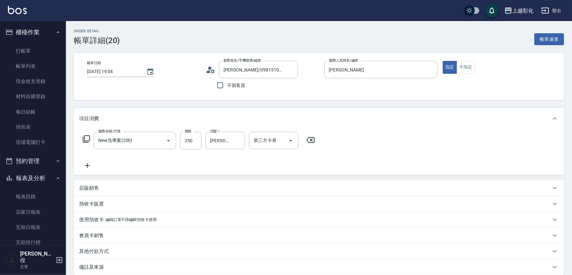
click at [115, 192] on div "店販銷售" at bounding box center [315, 188] width 472 height 7
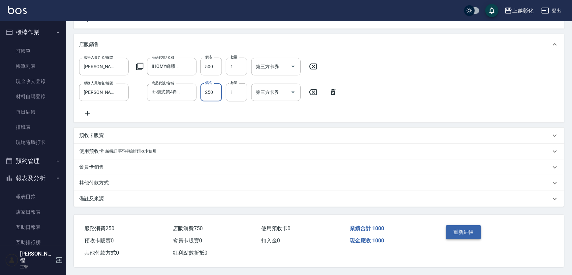
scroll to position [164, 0]
click at [466, 226] on button "重新結帳" at bounding box center [463, 233] width 35 height 14
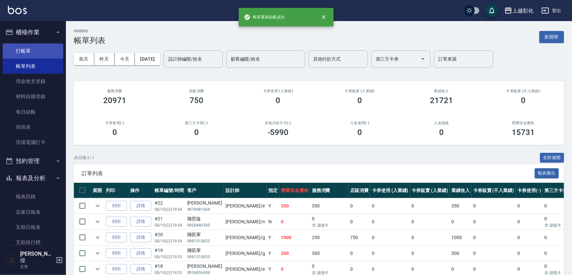
click at [23, 45] on link "打帳單" at bounding box center [33, 51] width 61 height 15
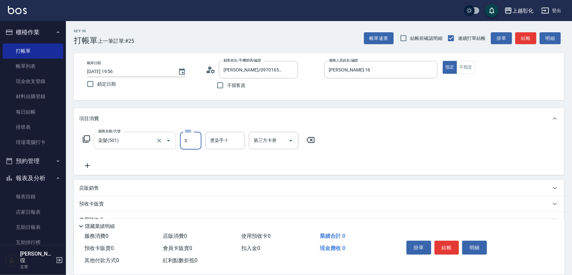
click at [140, 145] on input "染髮(501)" at bounding box center [126, 141] width 58 height 12
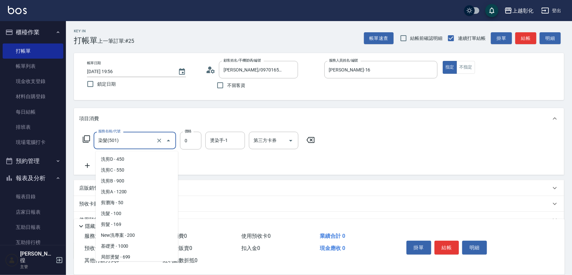
scroll to position [262, 0]
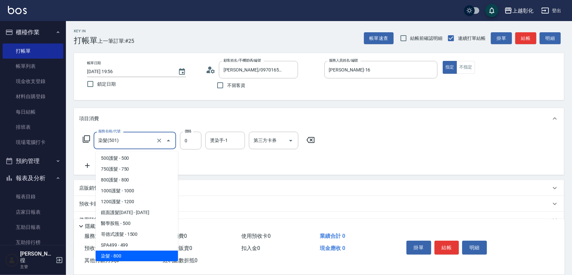
click at [140, 145] on input "染髮(501)" at bounding box center [126, 141] width 58 height 12
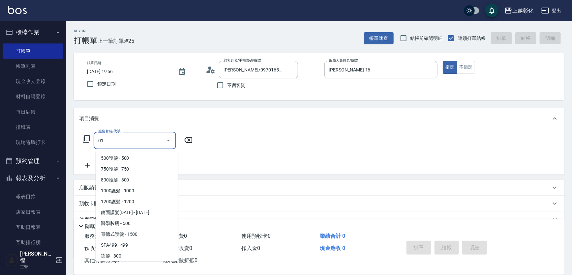
scroll to position [0, 0]
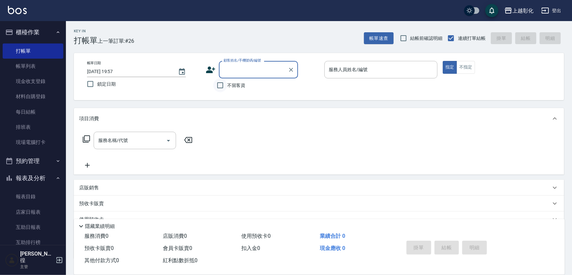
click at [225, 92] on input "不留客資" at bounding box center [220, 85] width 14 height 14
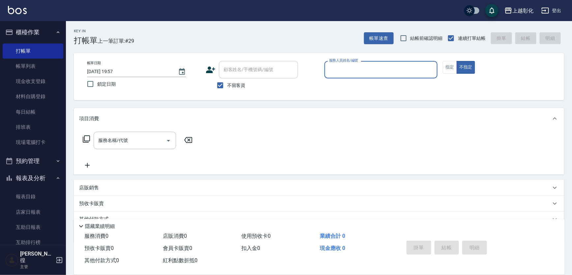
click at [210, 88] on div "不留客資" at bounding box center [252, 85] width 92 height 14
click at [234, 82] on label "不留客資" at bounding box center [229, 85] width 32 height 14
click at [227, 82] on input "不留客資" at bounding box center [220, 85] width 14 height 14
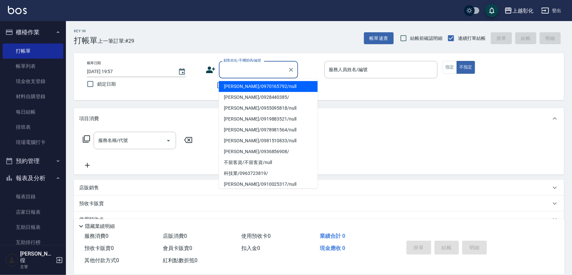
click at [239, 69] on input "顧客姓名/手機號碼/編號" at bounding box center [253, 70] width 63 height 12
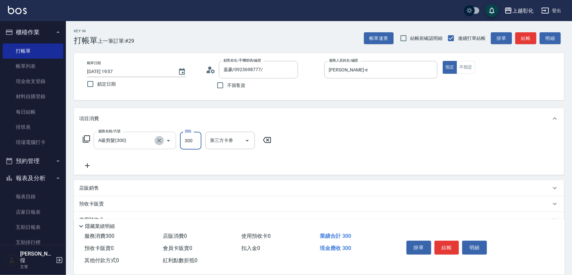
click at [161, 144] on icon "Clear" at bounding box center [159, 141] width 7 height 7
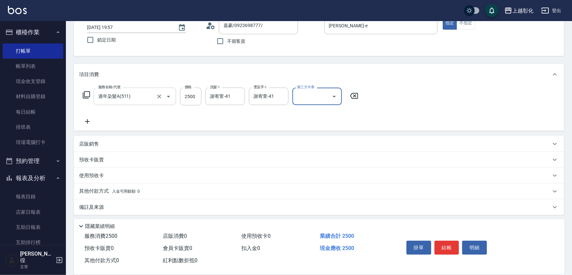
scroll to position [58, 0]
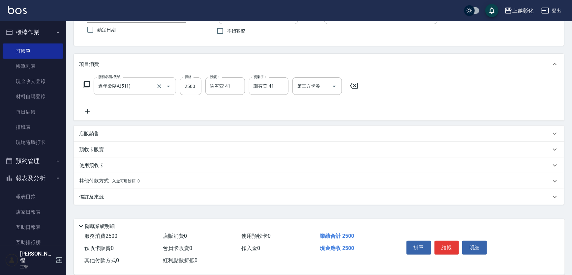
click at [115, 179] on span "入金可用餘額: 0" at bounding box center [126, 181] width 28 height 5
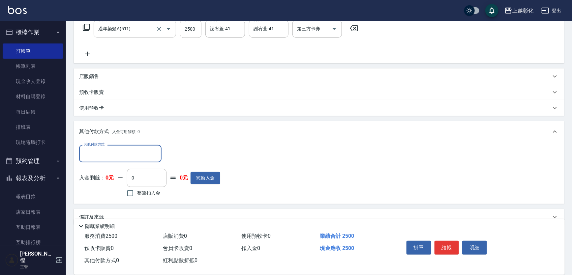
scroll to position [0, 0]
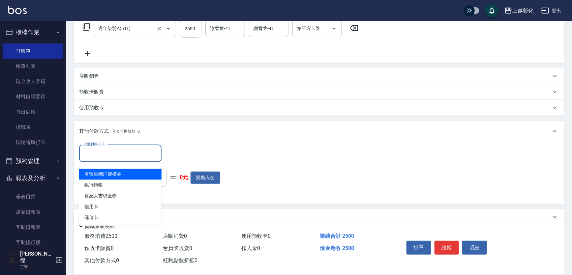
click at [99, 159] on input "其他付款方式" at bounding box center [120, 154] width 77 height 12
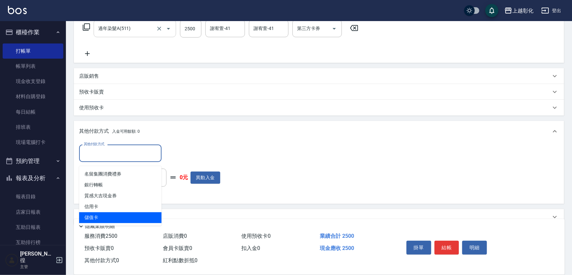
click at [104, 214] on span "儲值卡" at bounding box center [120, 218] width 82 height 11
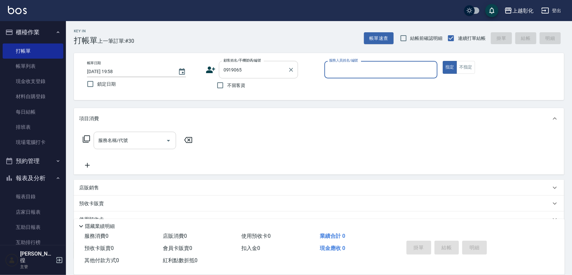
click at [244, 63] on div "0919065 顧客姓名/手機號碼/編號" at bounding box center [258, 69] width 79 height 17
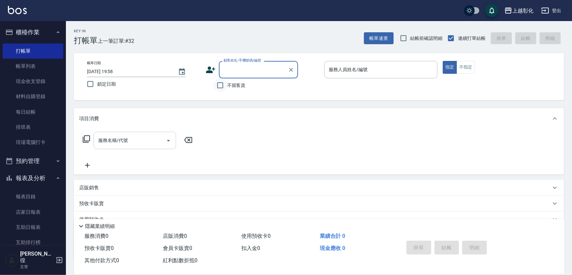
click at [223, 85] on input "不留客資" at bounding box center [220, 85] width 14 height 14
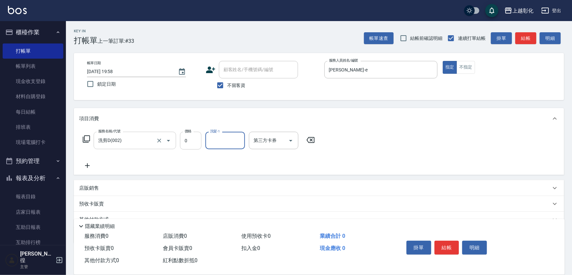
click at [186, 136] on input "0" at bounding box center [190, 141] width 21 height 18
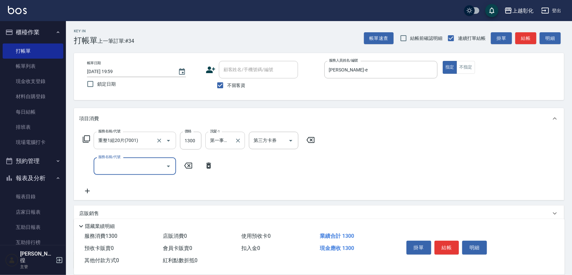
click at [230, 143] on input "第一事業部 (勿刪)(無代號)" at bounding box center [220, 141] width 24 height 12
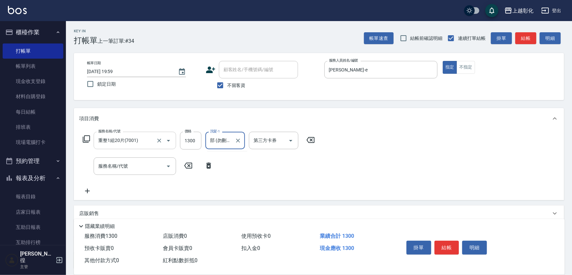
click at [231, 142] on input "部 (勿刪)(無代號)" at bounding box center [220, 141] width 24 height 12
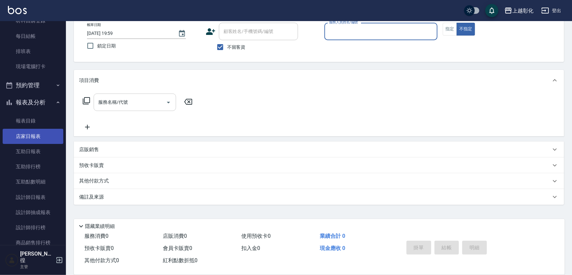
scroll to position [120, 0]
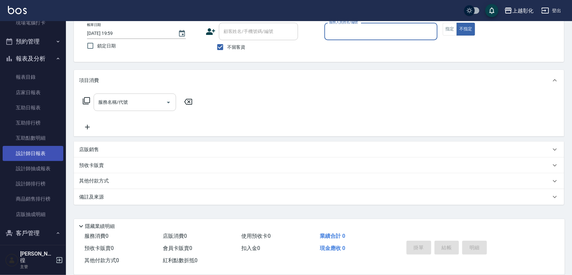
click at [39, 157] on link "設計師日報表" at bounding box center [33, 153] width 61 height 15
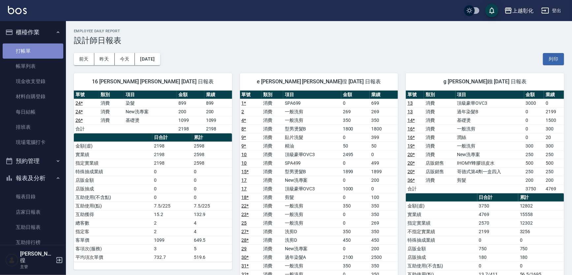
click at [33, 44] on link "打帳單" at bounding box center [33, 51] width 61 height 15
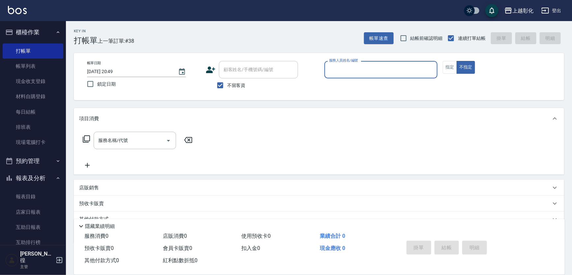
click at [243, 83] on span "不留客資" at bounding box center [236, 85] width 18 height 7
click at [227, 83] on input "不留客資" at bounding box center [220, 85] width 14 height 14
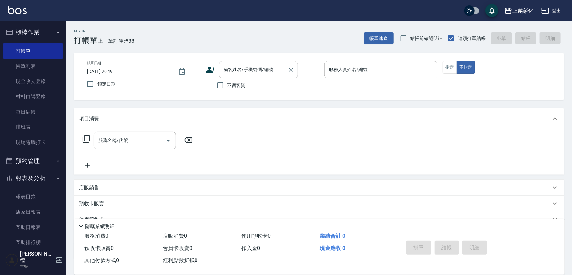
click at [245, 73] on input "顧客姓名/手機號碼/編號" at bounding box center [253, 70] width 63 height 12
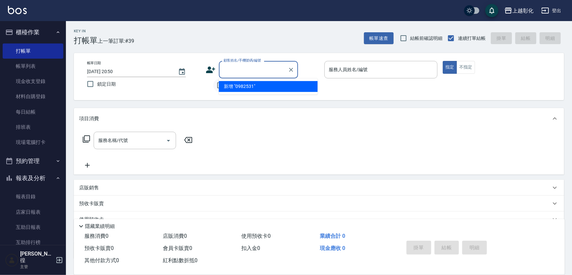
click at [214, 86] on input "不留客資" at bounding box center [220, 85] width 14 height 14
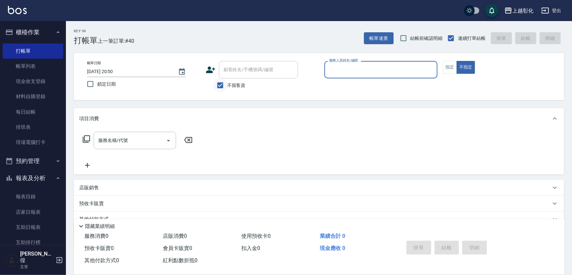
click at [222, 89] on input "不留客資" at bounding box center [220, 85] width 14 height 14
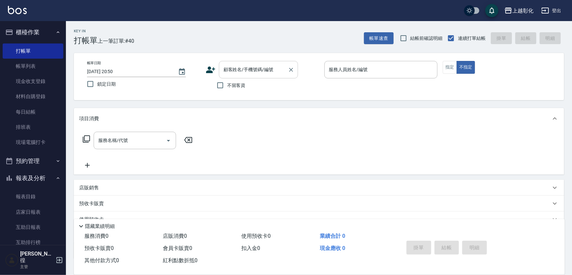
click at [241, 71] on div "顧客姓名/手機號碼/編號 顧客姓名/手機號碼/編號" at bounding box center [258, 69] width 79 height 17
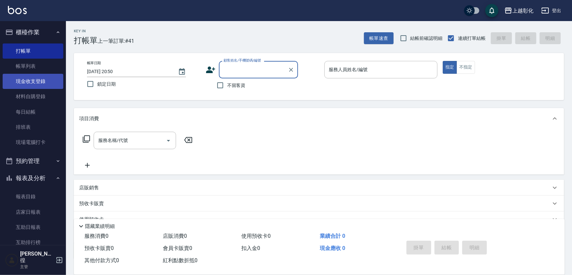
click at [48, 80] on link "現金收支登錄" at bounding box center [33, 81] width 61 height 15
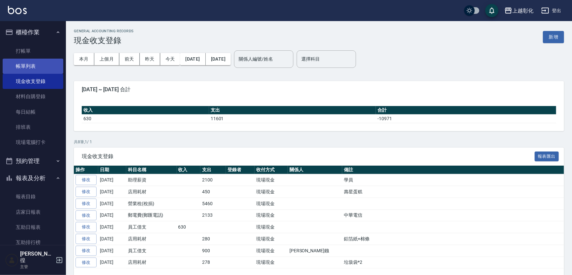
click at [6, 65] on link "帳單列表" at bounding box center [33, 66] width 61 height 15
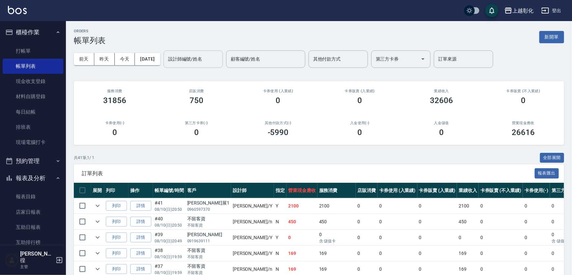
click at [220, 57] on input "設計師編號/姓名" at bounding box center [193, 59] width 53 height 12
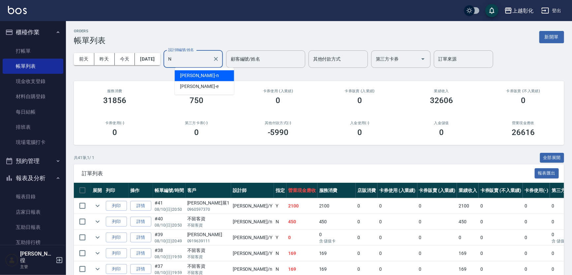
click at [216, 74] on div "yung yung -n" at bounding box center [204, 75] width 59 height 11
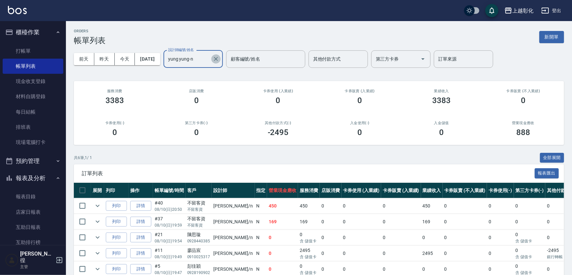
click at [219, 59] on icon "Clear" at bounding box center [216, 59] width 7 height 7
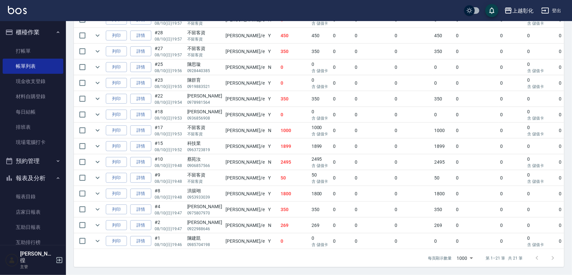
scroll to position [333, 0]
click at [148, 221] on link "詳情" at bounding box center [140, 226] width 21 height 10
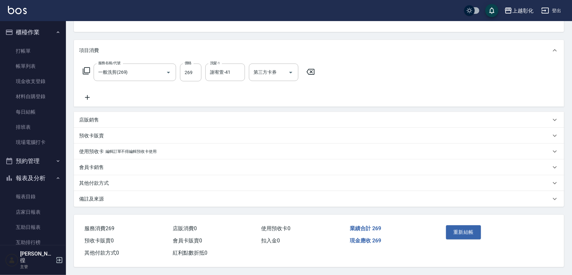
click at [127, 180] on div "其他付款方式" at bounding box center [315, 183] width 472 height 7
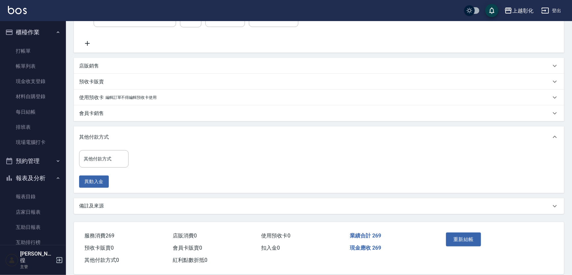
scroll to position [139, 0]
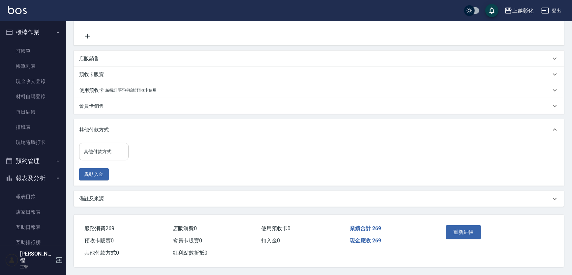
click at [101, 149] on input "其他付款方式" at bounding box center [104, 152] width 44 height 12
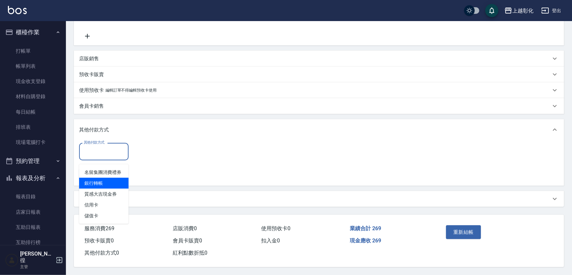
click at [98, 178] on span "銀行轉帳" at bounding box center [103, 183] width 49 height 11
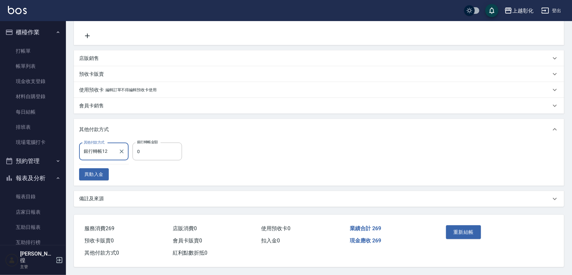
click at [113, 146] on input "銀行轉帳12" at bounding box center [99, 152] width 34 height 12
click at [120, 150] on icon "Clear" at bounding box center [122, 152] width 4 height 4
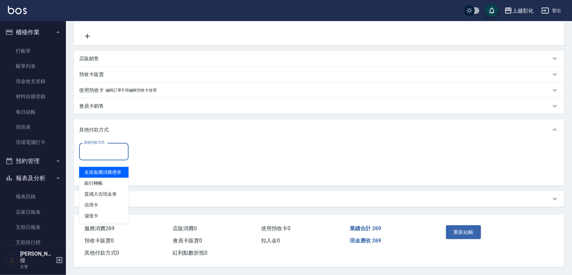
click at [105, 150] on input "其他付款方式" at bounding box center [104, 152] width 44 height 12
click at [102, 146] on input "其他付款方式" at bounding box center [104, 152] width 44 height 12
click at [98, 178] on span "銀行轉帳" at bounding box center [103, 183] width 49 height 11
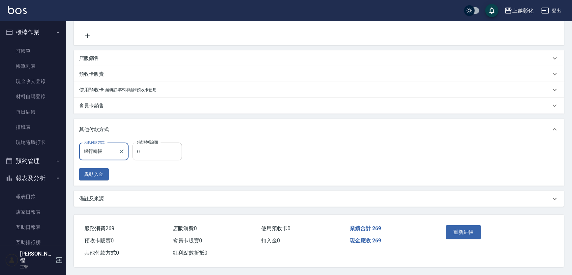
click at [149, 147] on input "0" at bounding box center [157, 152] width 49 height 18
click at [469, 232] on button "重新結帳" at bounding box center [463, 233] width 35 height 14
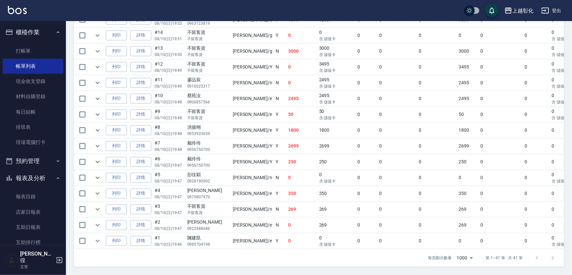
scroll to position [688, 0]
click at [140, 205] on link "詳情" at bounding box center [140, 210] width 21 height 10
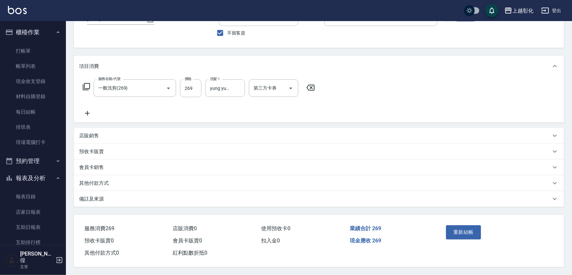
scroll to position [64, 0]
click at [122, 180] on div "其他付款方式" at bounding box center [315, 183] width 472 height 7
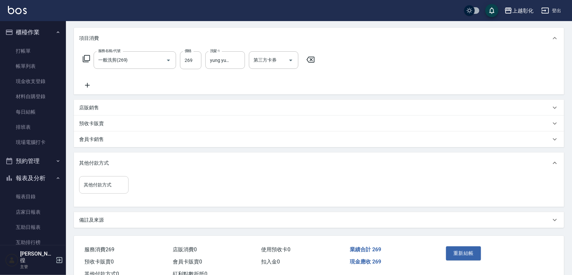
scroll to position [85, 0]
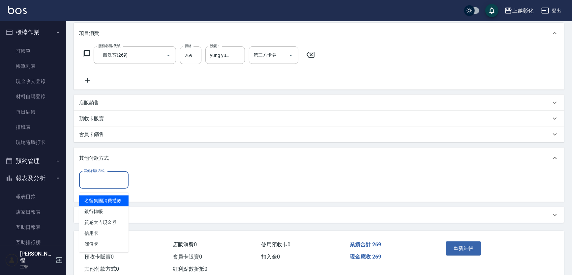
click at [113, 180] on input "其他付款方式" at bounding box center [104, 180] width 44 height 12
click at [108, 211] on span "銀行轉帳" at bounding box center [103, 212] width 49 height 11
click at [90, 197] on span "銀行轉帳" at bounding box center [103, 201] width 49 height 11
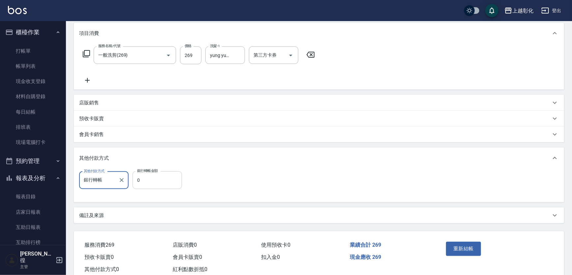
click at [157, 183] on input "0" at bounding box center [157, 180] width 49 height 18
click at [463, 247] on button "重新結帳" at bounding box center [463, 249] width 35 height 14
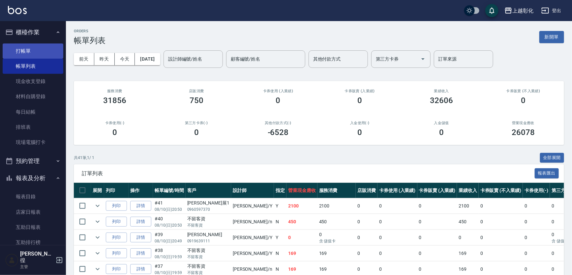
drag, startPoint x: 455, startPoint y: 249, endPoint x: 10, endPoint y: 52, distance: 486.8
click at [12, 60] on link "帳單列表" at bounding box center [33, 66] width 61 height 15
click at [10, 50] on link "打帳單" at bounding box center [33, 51] width 61 height 15
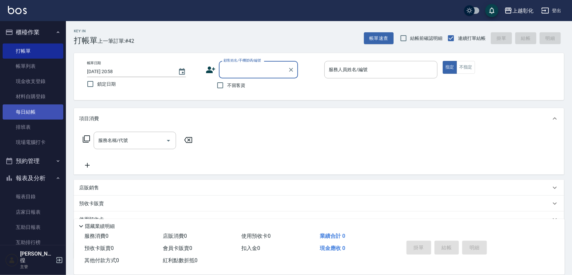
click at [15, 112] on link "每日結帳" at bounding box center [33, 112] width 61 height 15
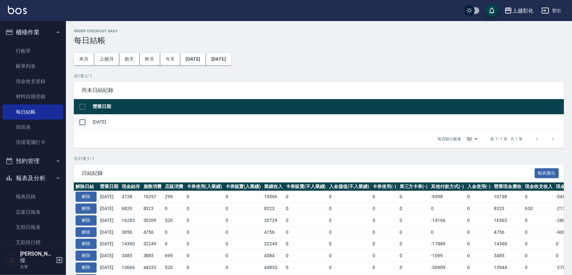
click at [85, 126] on input "checkbox" at bounding box center [83, 122] width 14 height 14
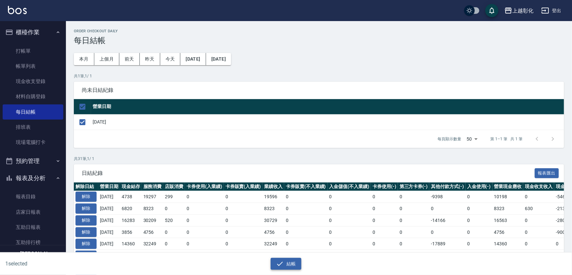
click at [282, 262] on icon "button" at bounding box center [280, 264] width 6 height 4
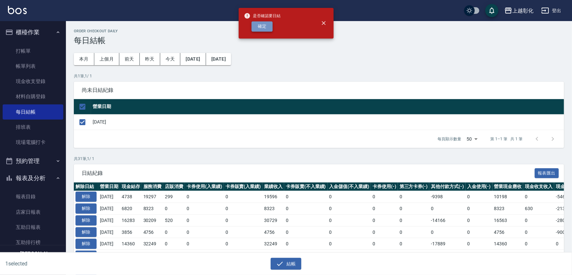
click at [267, 32] on button "確定" at bounding box center [262, 26] width 21 height 10
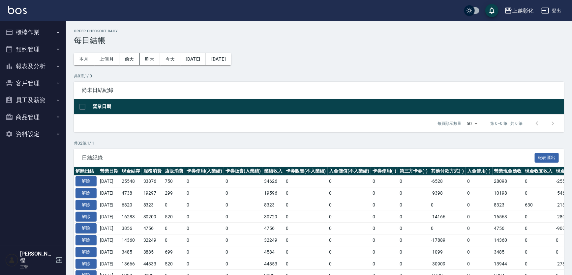
click at [105, 188] on td "[DATE]" at bounding box center [109, 182] width 22 height 12
click at [90, 187] on button "解除" at bounding box center [86, 181] width 21 height 10
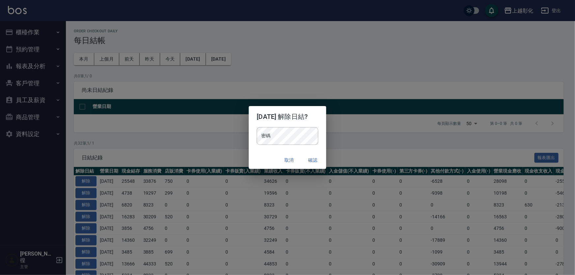
click at [274, 121] on h2 "2025/08/10 解除日結?" at bounding box center [287, 116] width 77 height 21
click at [323, 160] on button "確認" at bounding box center [313, 160] width 21 height 12
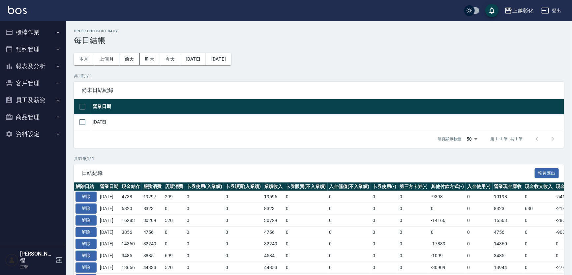
click at [35, 26] on button "櫃檯作業" at bounding box center [33, 32] width 61 height 17
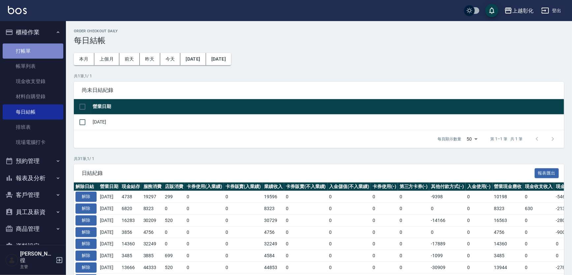
click at [38, 56] on link "打帳單" at bounding box center [33, 51] width 61 height 15
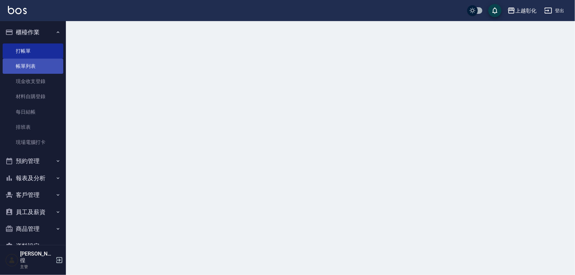
click at [39, 64] on link "帳單列表" at bounding box center [33, 66] width 61 height 15
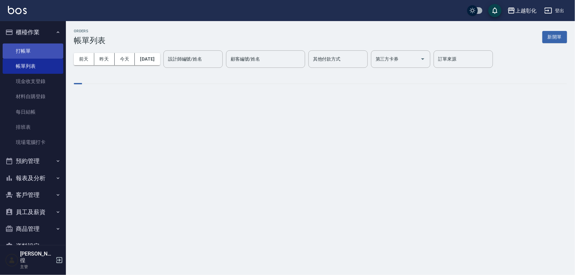
click at [58, 46] on link "打帳單" at bounding box center [33, 51] width 61 height 15
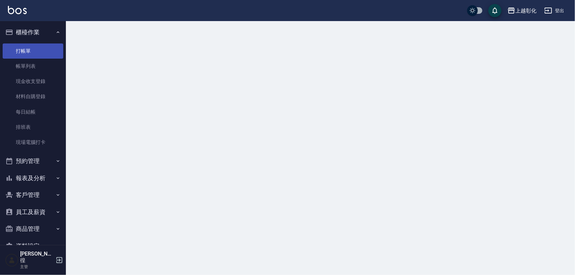
click at [50, 49] on link "打帳單" at bounding box center [33, 51] width 61 height 15
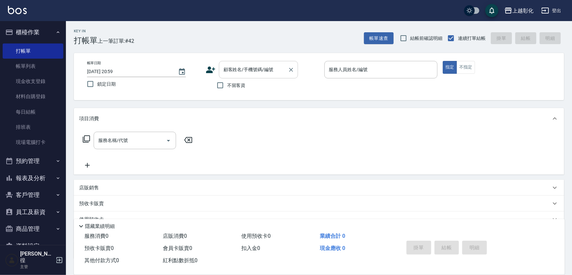
click at [239, 77] on div "顧客姓名/手機號碼/編號" at bounding box center [258, 69] width 79 height 17
drag, startPoint x: 207, startPoint y: 82, endPoint x: 225, endPoint y: 84, distance: 18.3
click at [207, 82] on div "不留客資" at bounding box center [252, 85] width 92 height 14
click at [225, 84] on input "不留客資" at bounding box center [220, 85] width 14 height 14
checkbox input "true"
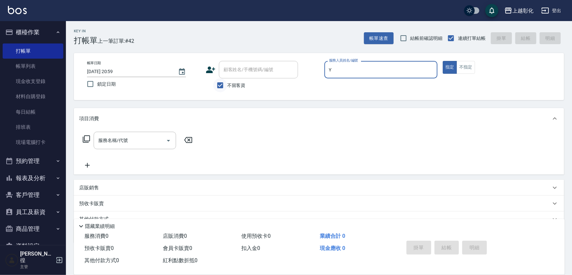
type input "YURI-Y"
type button "true"
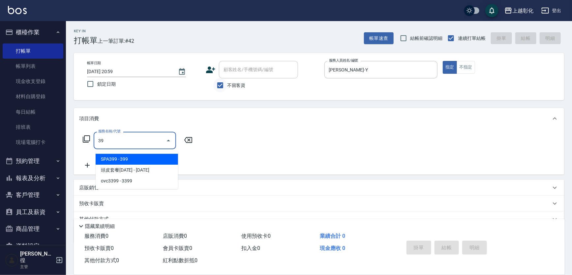
type input "399"
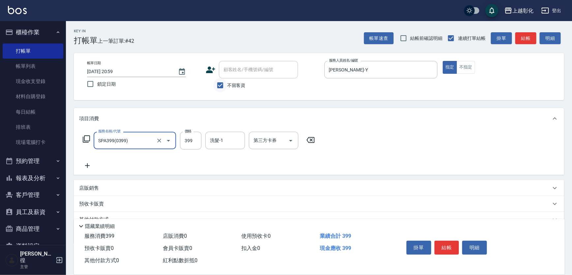
type input "SPA399(0399)"
type input "449"
type input "Y"
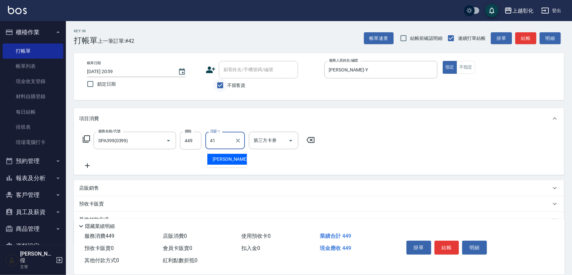
type input "謝宥萱-41"
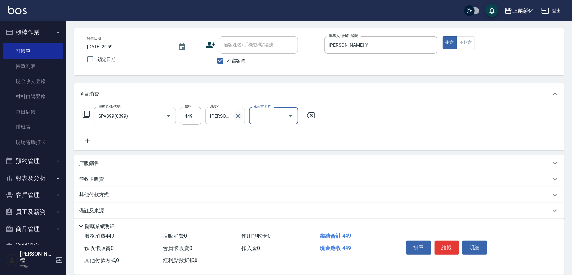
scroll to position [42, 0]
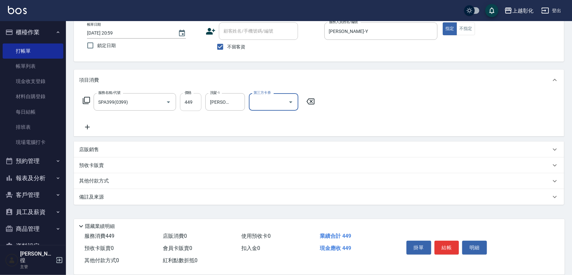
click at [198, 100] on input "449" at bounding box center [190, 102] width 21 height 18
type input "399"
click at [450, 241] on button "結帳" at bounding box center [447, 248] width 25 height 14
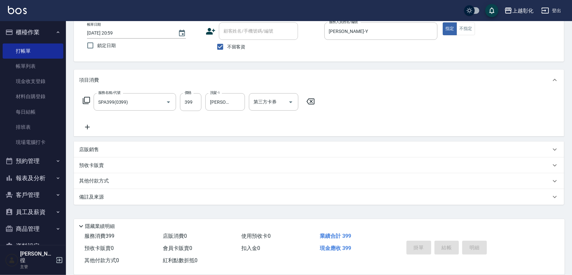
type input "2025/08/10 21:00"
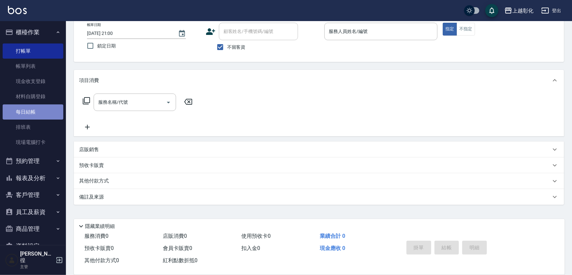
click at [36, 112] on link "每日結帳" at bounding box center [33, 112] width 61 height 15
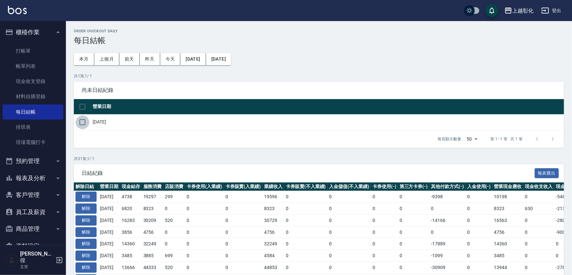
click at [82, 125] on input "checkbox" at bounding box center [83, 122] width 14 height 14
checkbox input "true"
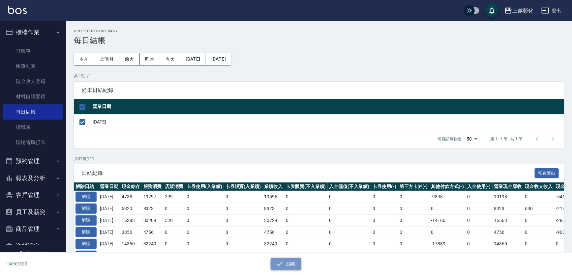
click at [273, 264] on button "結帳" at bounding box center [286, 264] width 31 height 12
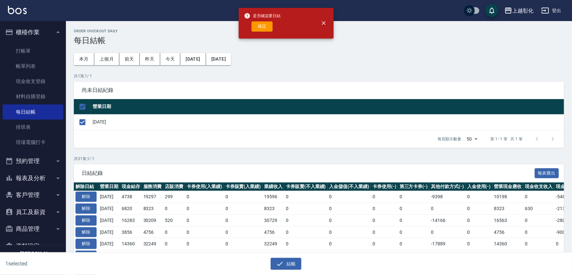
click at [255, 19] on div "是否確認要日結 確定" at bounding box center [262, 23] width 37 height 27
click at [255, 24] on button "確定" at bounding box center [262, 26] width 21 height 10
checkbox input "false"
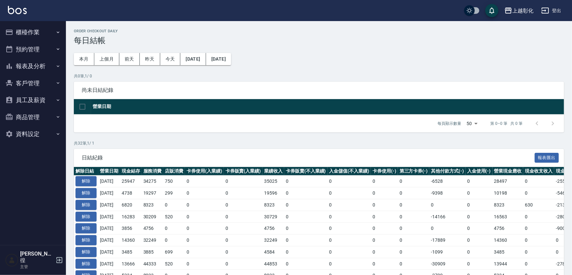
click at [48, 34] on button "櫃檯作業" at bounding box center [33, 32] width 61 height 17
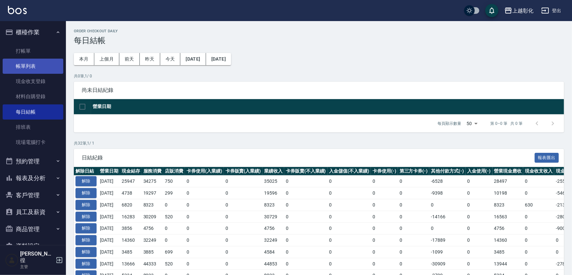
click at [47, 65] on link "帳單列表" at bounding box center [33, 66] width 61 height 15
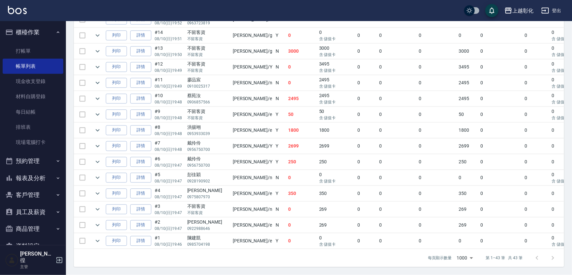
scroll to position [693, 0]
click at [39, 115] on link "每日結帳" at bounding box center [33, 112] width 61 height 15
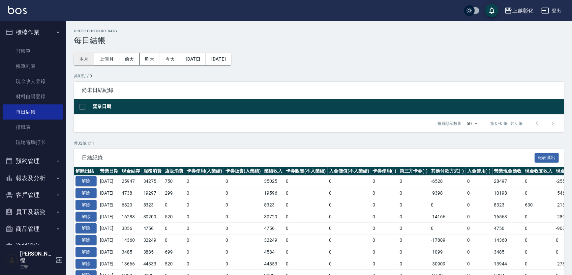
click at [89, 55] on button "本月" at bounding box center [84, 59] width 20 height 12
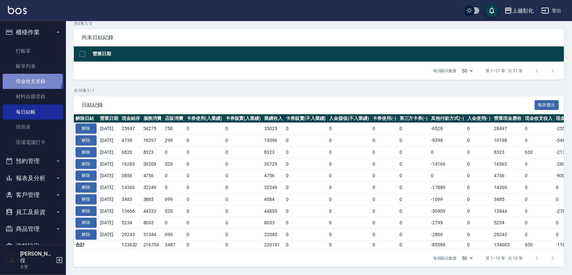
click at [30, 78] on link "現金收支登錄" at bounding box center [33, 81] width 61 height 15
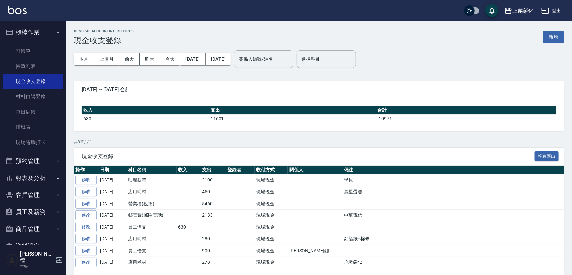
click at [567, 41] on div "GENERAL ACCOUNTING RECORDS 現金收支登錄 新增 本月 上個月 前天 昨天 今天 2025/08/01 2025/08/10 關係人編…" at bounding box center [319, 157] width 506 height 273
click at [558, 40] on button "新增" at bounding box center [553, 37] width 21 height 12
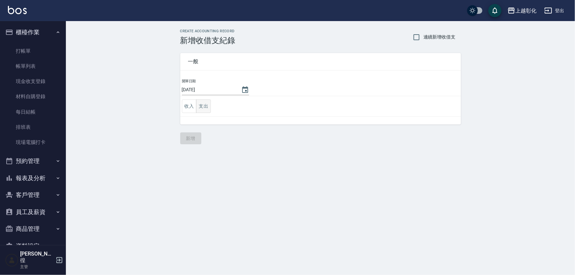
click at [208, 103] on button "支出" at bounding box center [203, 107] width 15 height 14
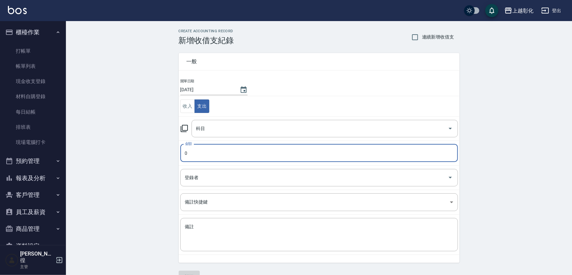
click at [205, 150] on input "0" at bounding box center [319, 153] width 278 height 18
type input "1000"
click at [218, 129] on input "科目" at bounding box center [320, 129] width 251 height 12
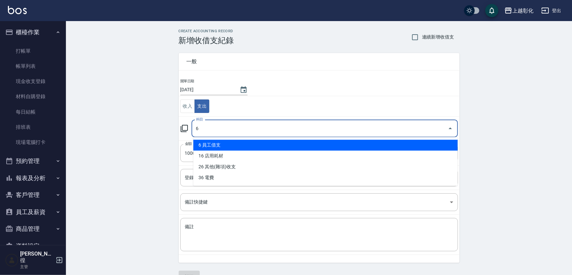
click at [215, 145] on li "6 員工借支" at bounding box center [325, 145] width 264 height 11
type input "6 員工借支"
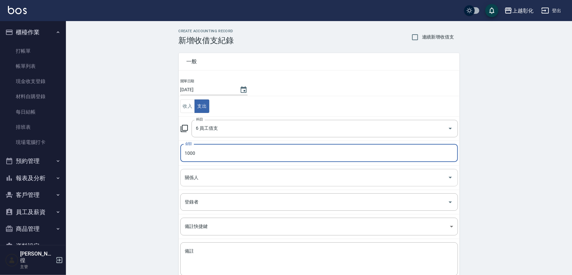
click at [207, 175] on input "關係人" at bounding box center [314, 178] width 262 height 12
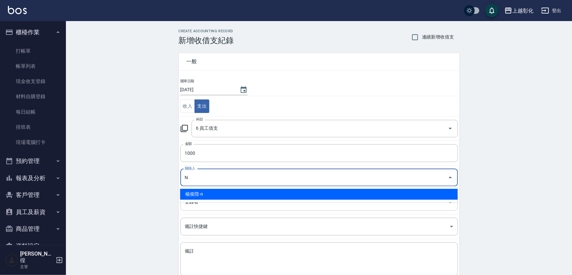
drag, startPoint x: 199, startPoint y: 194, endPoint x: 203, endPoint y: 201, distance: 8.9
click at [199, 194] on li "楊俊陞-n" at bounding box center [319, 194] width 278 height 11
type input "楊俊陞-n"
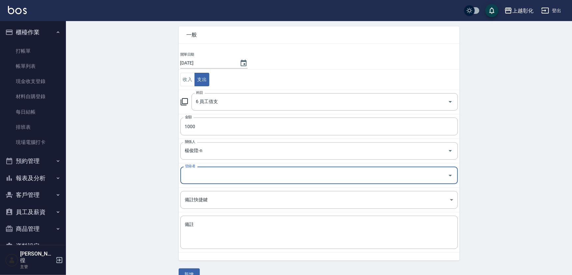
scroll to position [40, 0]
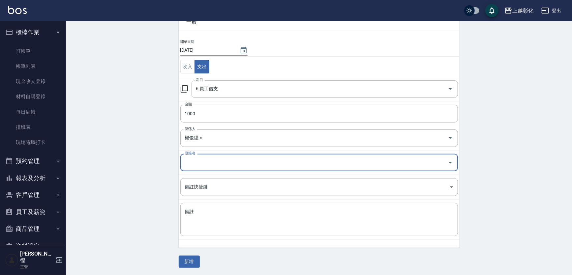
click at [187, 254] on div "一般 開單日期 2025/08/10 收入 支出 科目 6 員工借支 科目 金額 1000 金額 關係人 楊俊陞-n 關係人 登錄者 登錄者 備註快捷鍵 ​ …" at bounding box center [319, 137] width 281 height 263
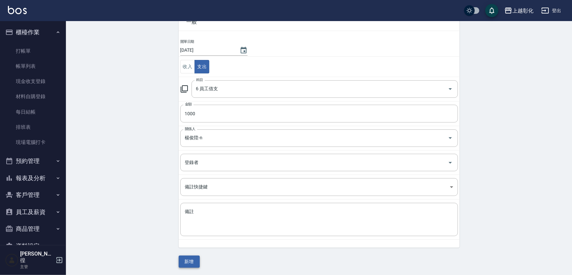
click at [188, 260] on button "新增" at bounding box center [189, 262] width 21 height 12
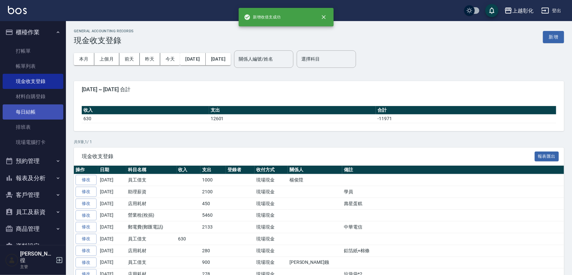
click at [29, 106] on link "每日結帳" at bounding box center [33, 112] width 61 height 15
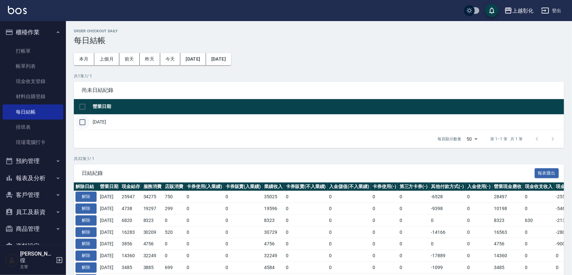
click at [86, 127] on input "checkbox" at bounding box center [83, 122] width 14 height 14
checkbox input "true"
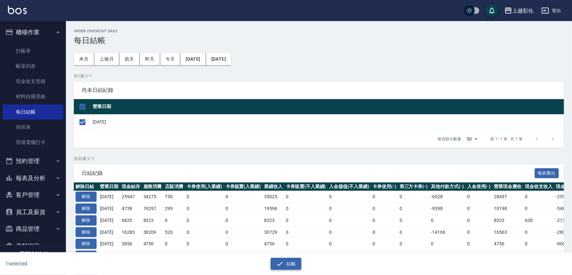
click at [287, 267] on button "結帳" at bounding box center [286, 264] width 31 height 12
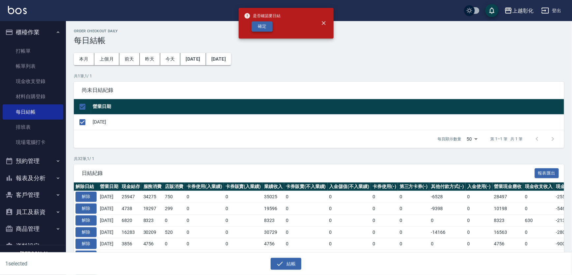
click at [265, 31] on button "確定" at bounding box center [262, 26] width 21 height 10
checkbox input "false"
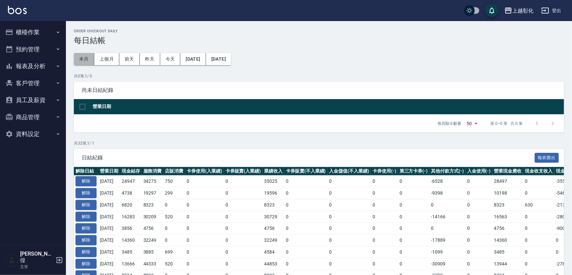
click at [86, 60] on button "本月" at bounding box center [84, 59] width 20 height 12
